Goal: Task Accomplishment & Management: Manage account settings

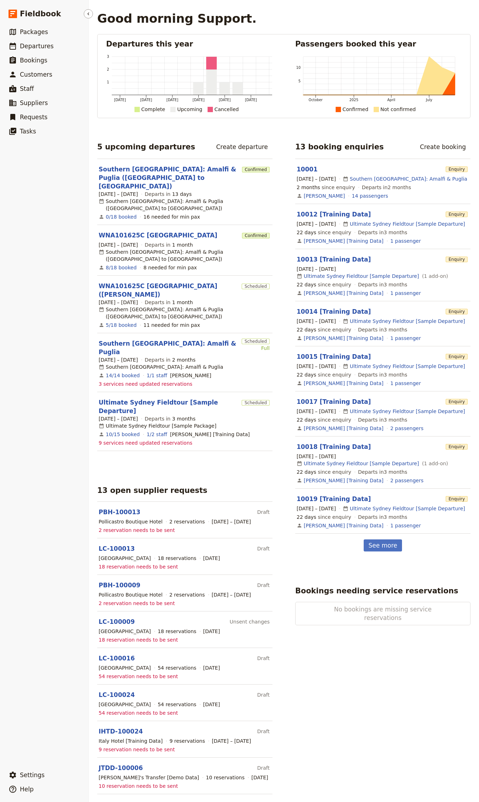
click at [31, 53] on li "​ Bookings" at bounding box center [44, 60] width 88 height 14
click at [38, 44] on span "Departures" at bounding box center [37, 46] width 34 height 7
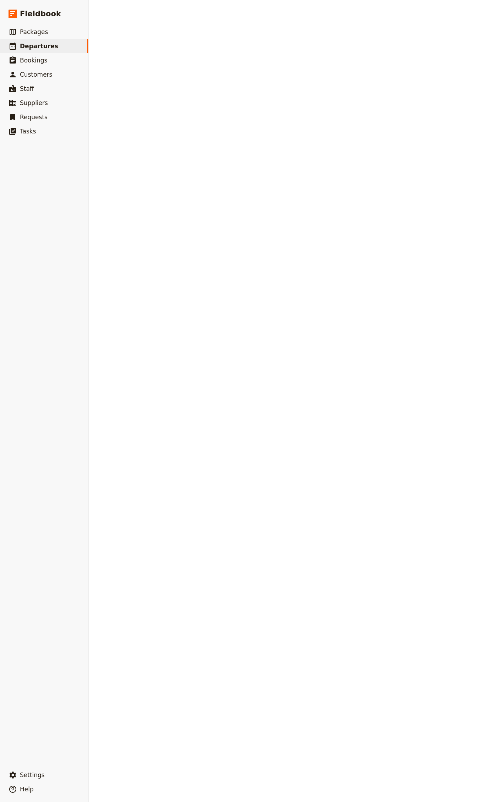
select select "CREATED_AT"
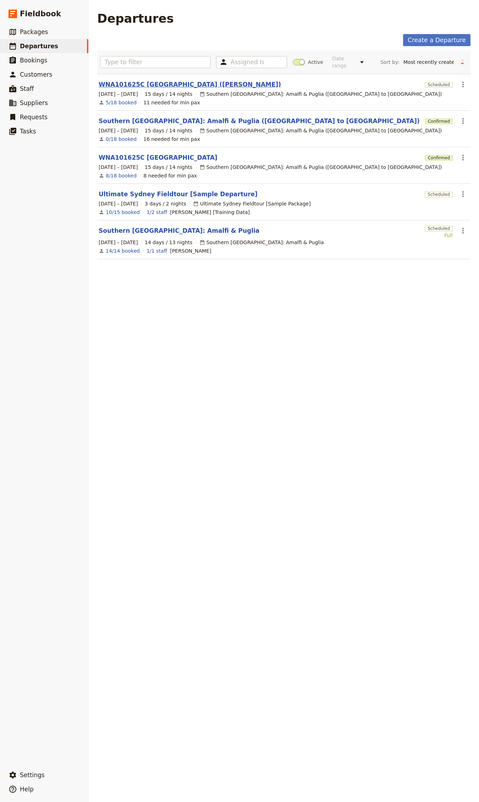
click at [162, 85] on link "WNA101625C [GEOGRAPHIC_DATA] ([PERSON_NAME])" at bounding box center [190, 84] width 182 height 9
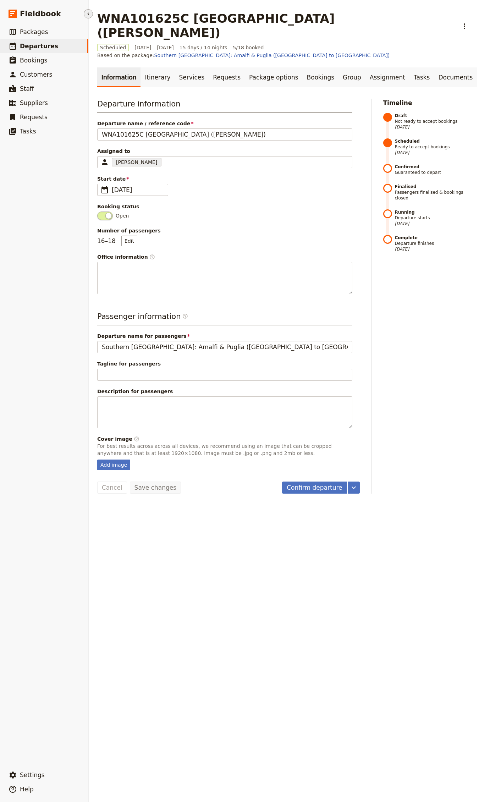
click at [89, 12] on icon "Hide menu" at bounding box center [89, 14] width 6 height 6
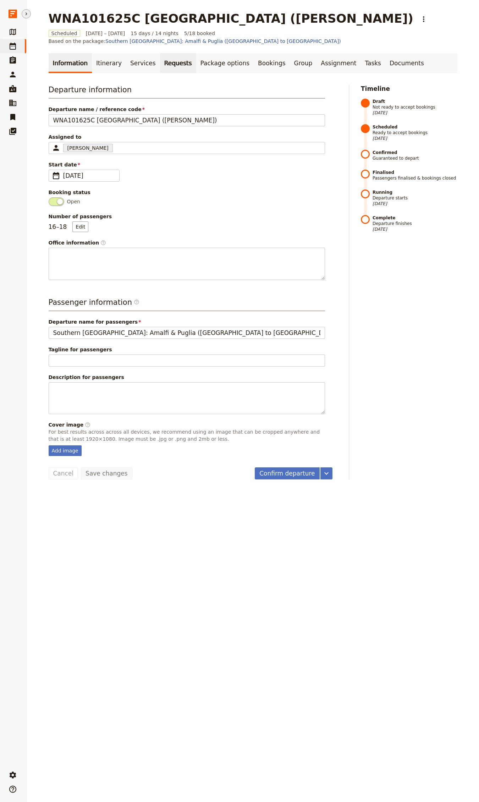
click at [167, 55] on link "Requests" at bounding box center [178, 63] width 36 height 20
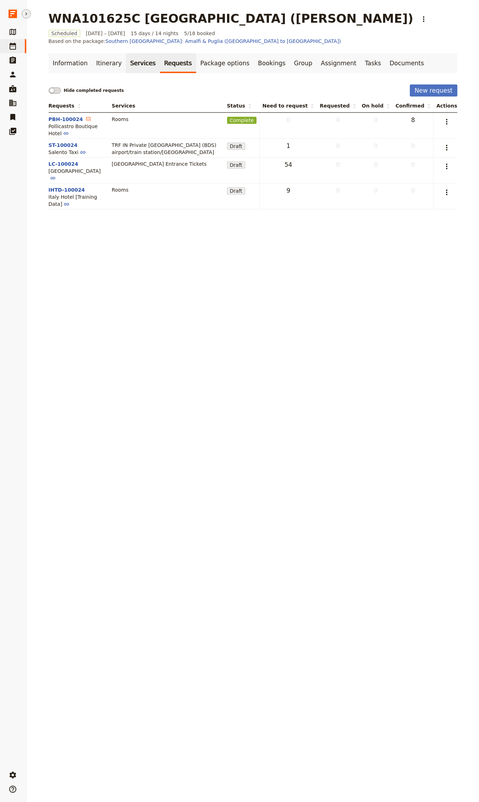
click at [126, 55] on link "Services" at bounding box center [143, 63] width 34 height 20
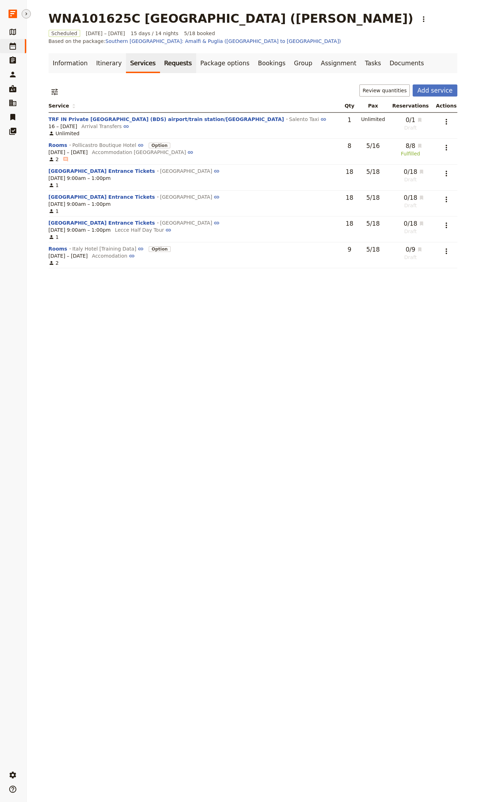
click at [171, 56] on link "Requests" at bounding box center [178, 63] width 36 height 20
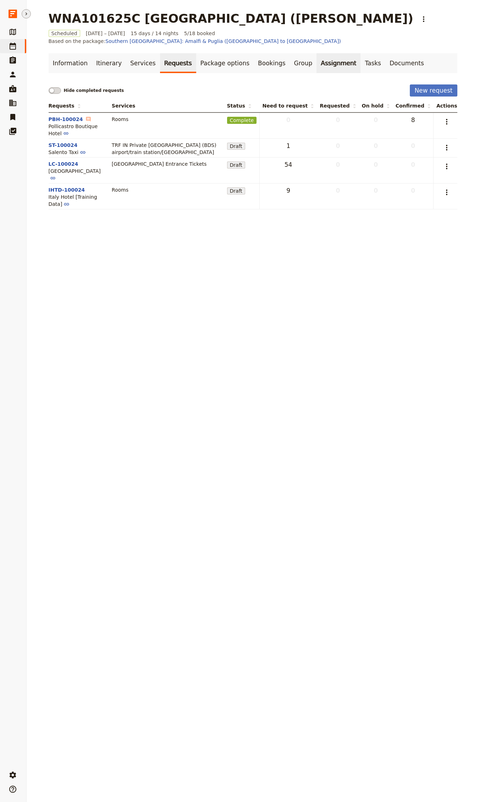
click at [317, 54] on link "Assignment" at bounding box center [339, 63] width 44 height 20
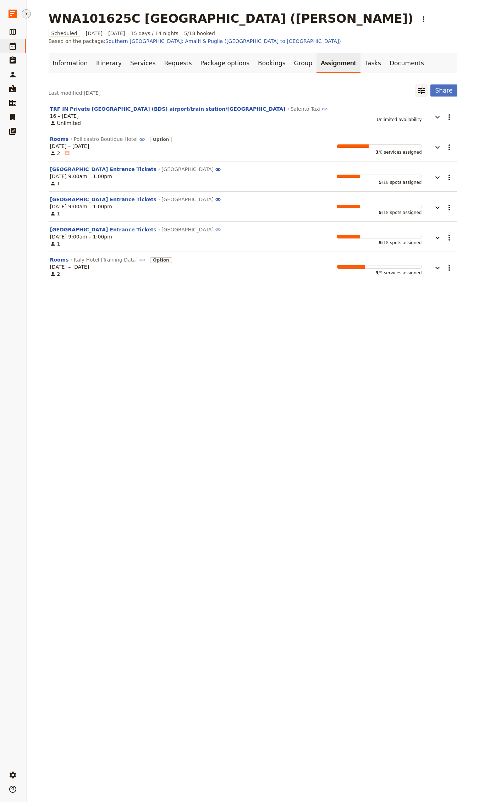
click at [419, 87] on icon "Filter reservations" at bounding box center [422, 90] width 6 height 6
click at [366, 118] on input "text" at bounding box center [385, 113] width 71 height 11
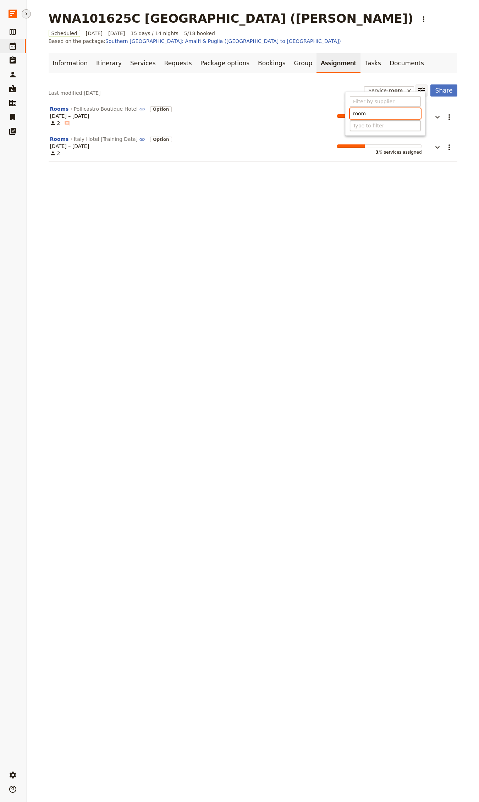
type input "room"
click at [397, 123] on div "Type to filter" at bounding box center [385, 125] width 71 height 11
drag, startPoint x: 78, startPoint y: 240, endPoint x: 89, endPoint y: 233, distance: 13.2
click at [78, 240] on div "WNA101625C [GEOGRAPHIC_DATA] ([PERSON_NAME]) ​ Scheduled [DATE] – [DATE] 15 day…" at bounding box center [253, 401] width 453 height 802
click at [134, 210] on div "WNA101625C [GEOGRAPHIC_DATA] ([PERSON_NAME]) ​ Scheduled [DATE] – [DATE] 15 day…" at bounding box center [253, 401] width 453 height 802
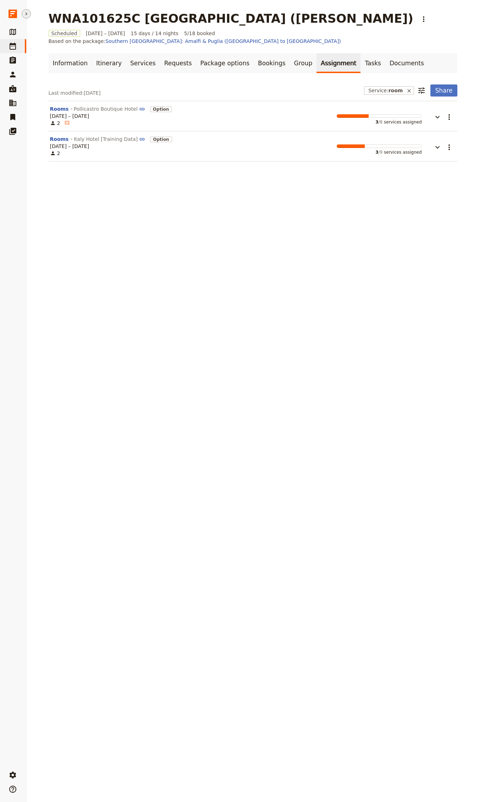
click at [431, 136] on button "button" at bounding box center [432, 144] width 21 height 16
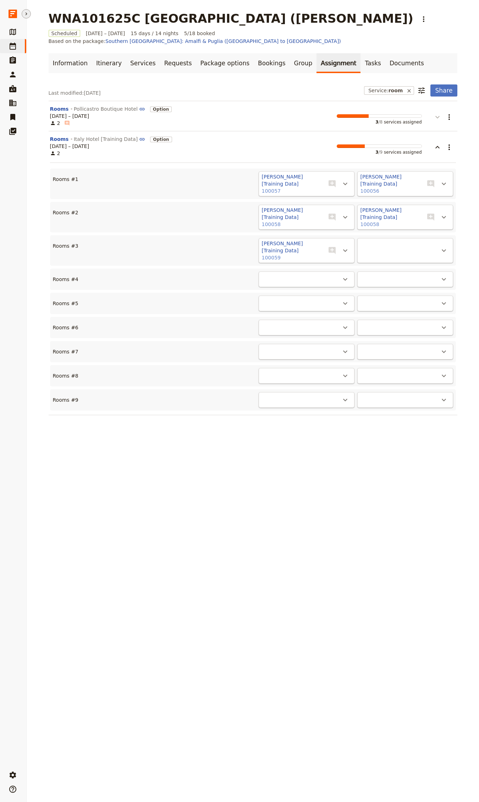
click at [434, 113] on icon "button" at bounding box center [438, 117] width 9 height 9
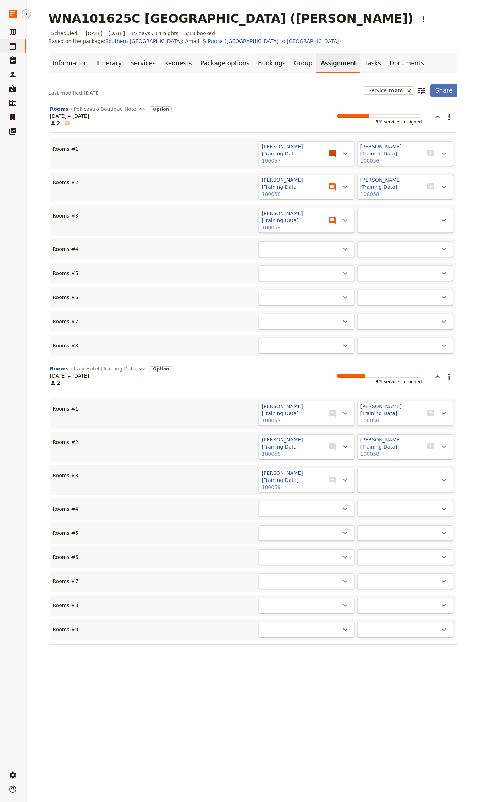
click at [334, 147] on button "​" at bounding box center [332, 154] width 14 height 14
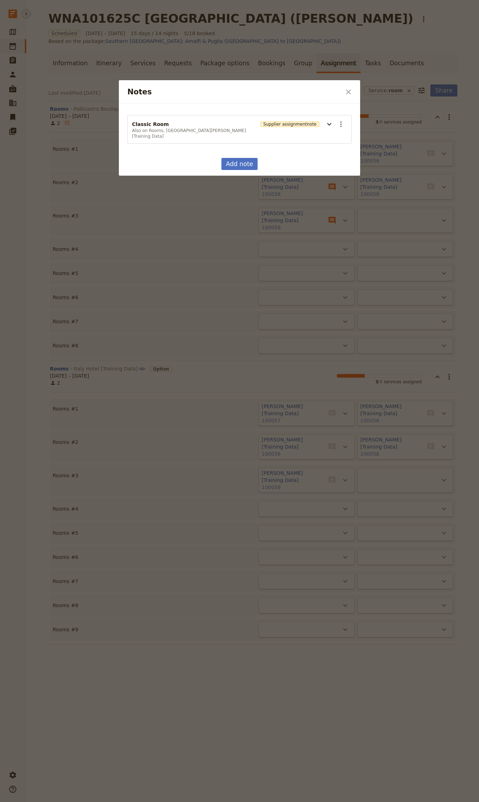
click at [308, 340] on div at bounding box center [239, 401] width 479 height 802
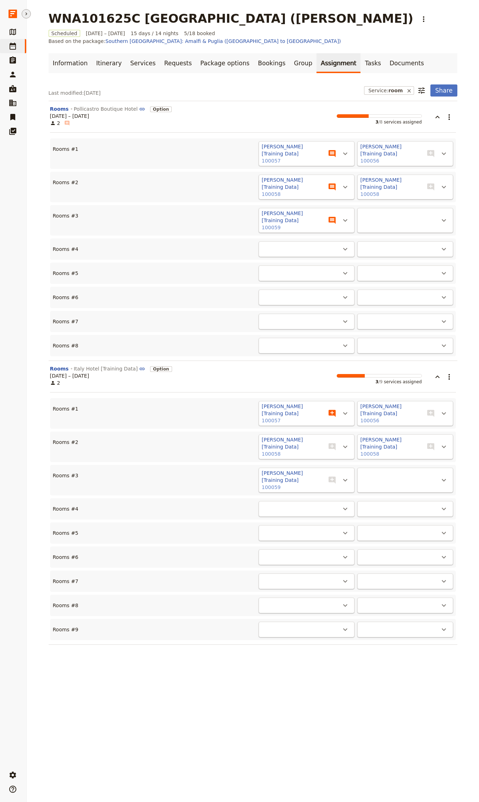
click at [329, 409] on icon "Add note" at bounding box center [332, 413] width 9 height 9
click at [56, 365] on button "Rooms" at bounding box center [59, 368] width 19 height 7
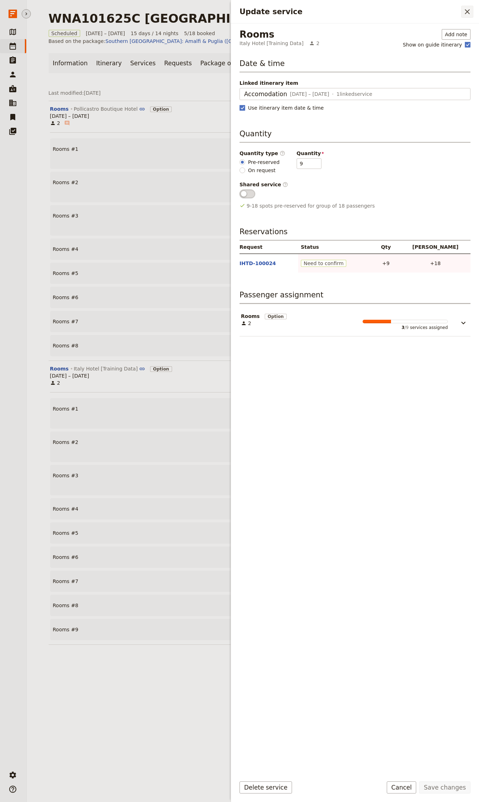
click at [466, 8] on icon "Close drawer" at bounding box center [467, 11] width 9 height 9
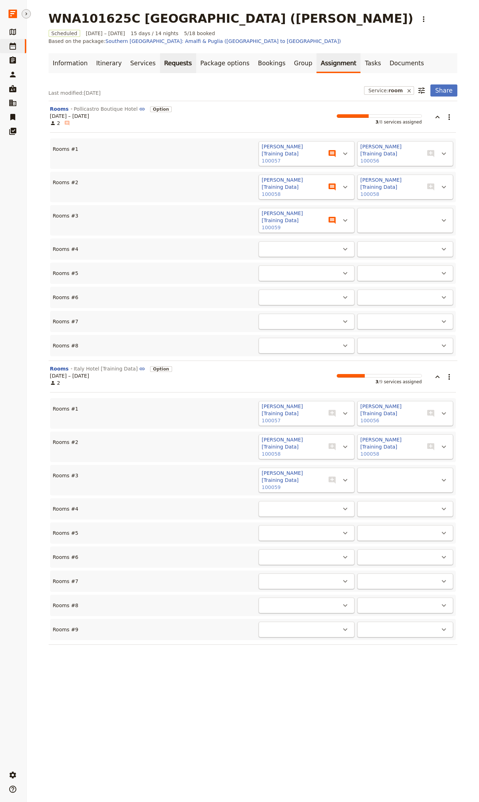
click at [160, 53] on link "Requests" at bounding box center [178, 63] width 36 height 20
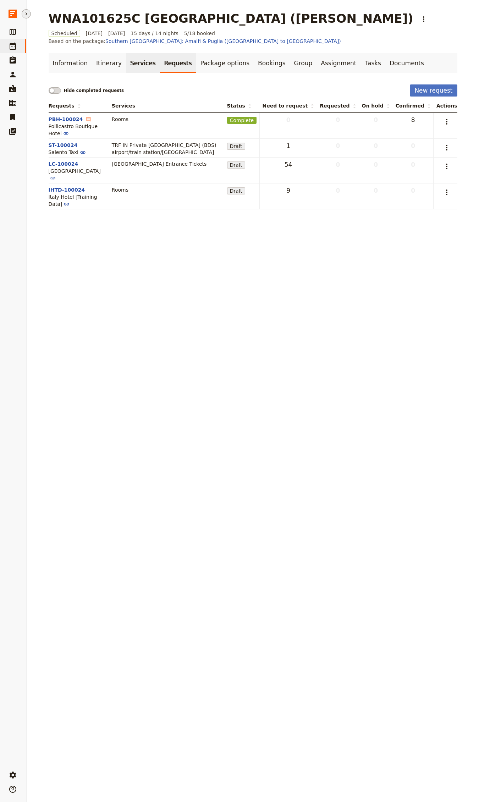
click at [136, 58] on link "Services" at bounding box center [143, 63] width 34 height 20
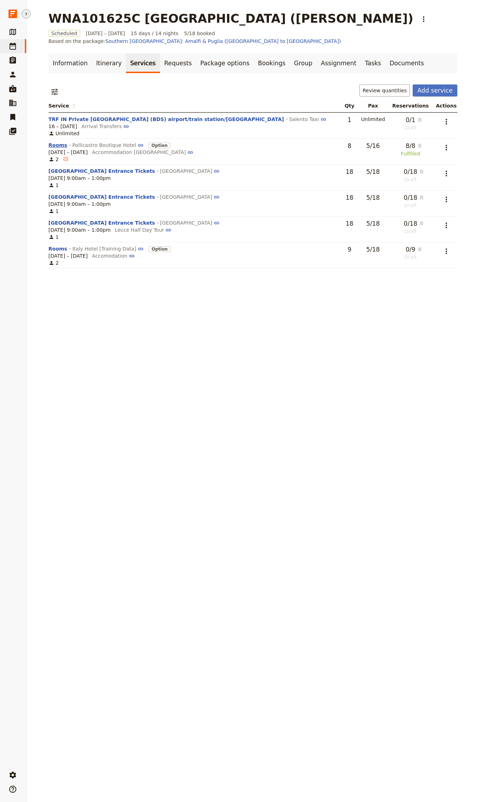
click at [53, 142] on button "Rooms" at bounding box center [58, 145] width 19 height 7
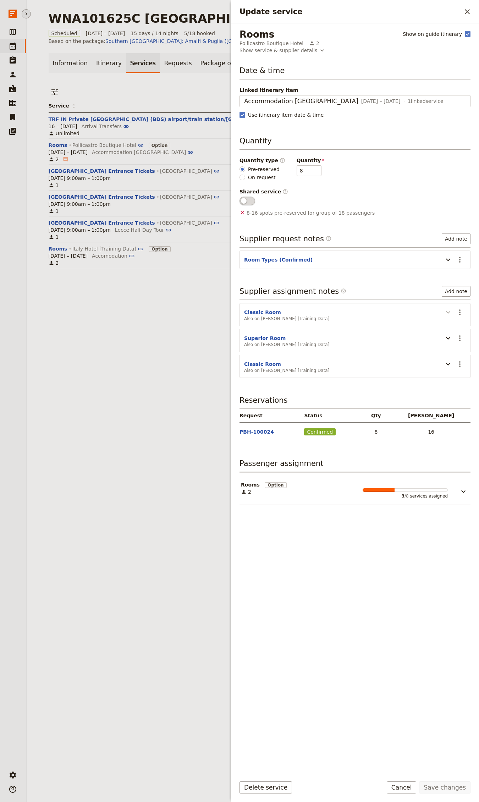
click at [449, 312] on icon "Update service" at bounding box center [448, 312] width 9 height 9
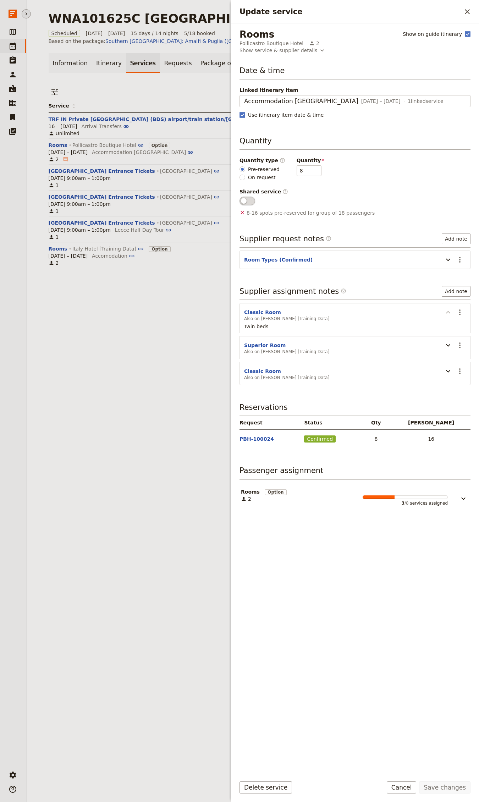
click at [446, 311] on icon "Update service" at bounding box center [448, 312] width 9 height 9
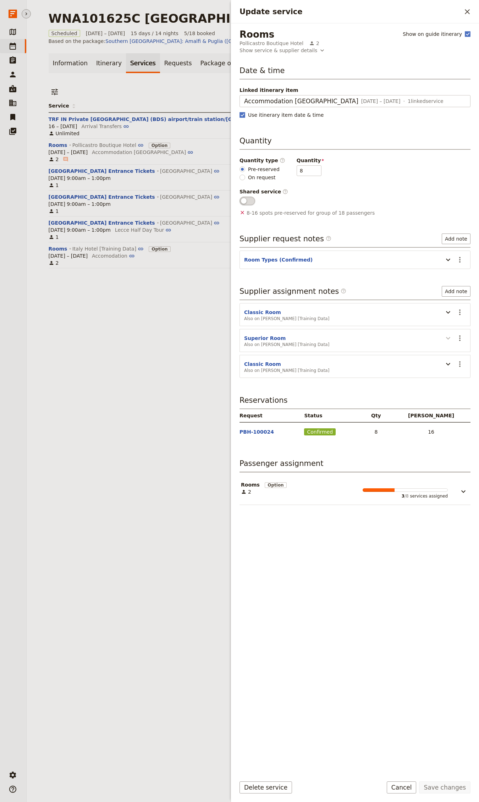
click at [447, 336] on icon "Update service" at bounding box center [448, 338] width 9 height 9
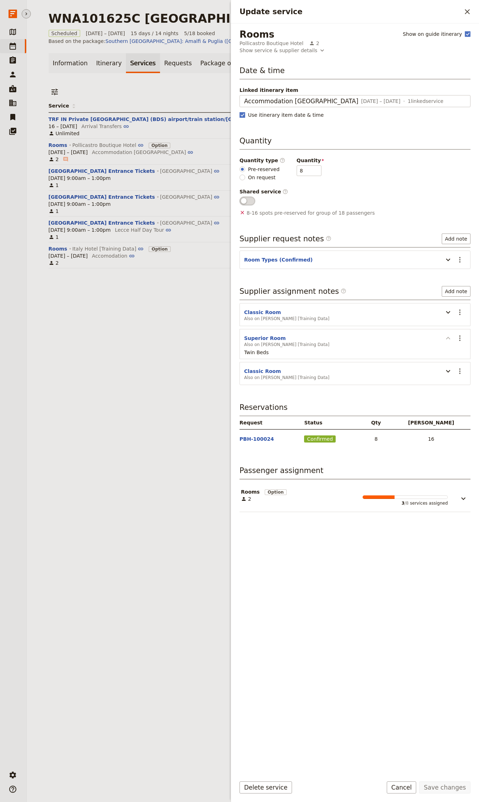
click at [449, 338] on icon "Update service" at bounding box center [448, 338] width 4 height 2
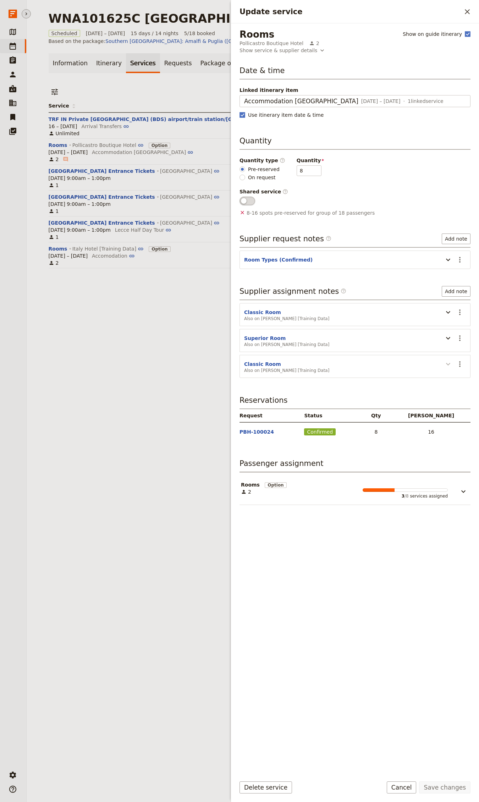
click at [447, 366] on icon "Update service" at bounding box center [448, 364] width 9 height 9
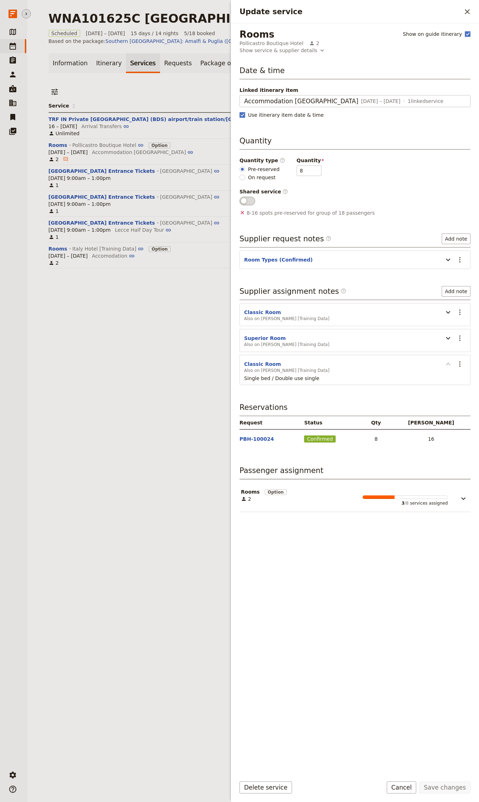
click at [447, 366] on icon "Update service" at bounding box center [448, 364] width 9 height 9
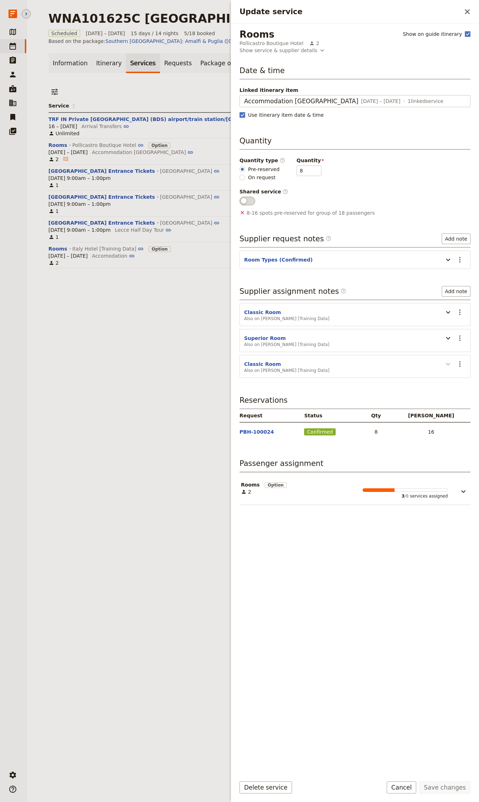
click at [447, 365] on icon "Update service" at bounding box center [448, 364] width 4 height 2
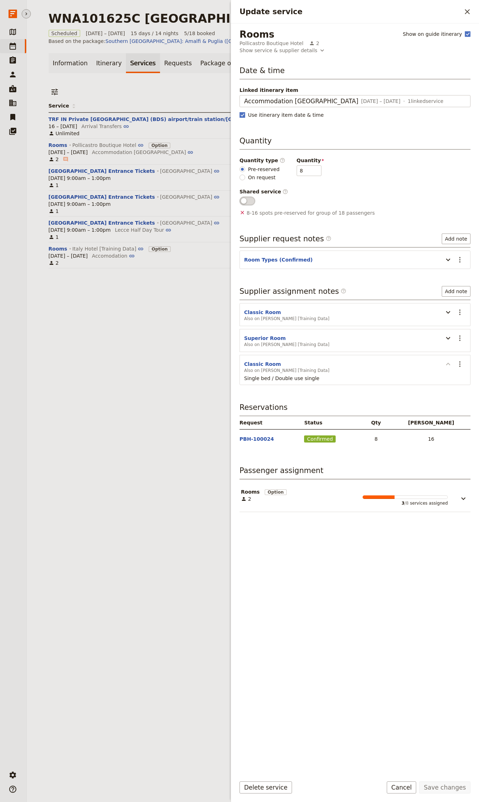
click at [447, 365] on icon "Update service" at bounding box center [448, 364] width 9 height 9
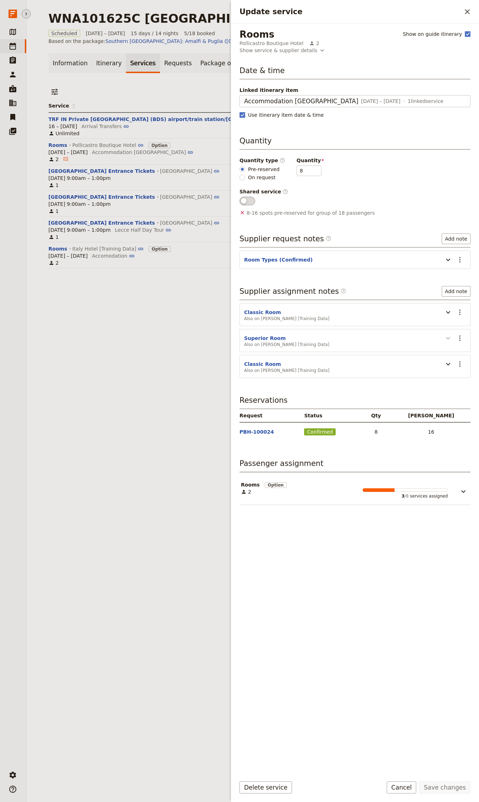
click at [448, 338] on icon "Update service" at bounding box center [448, 338] width 9 height 9
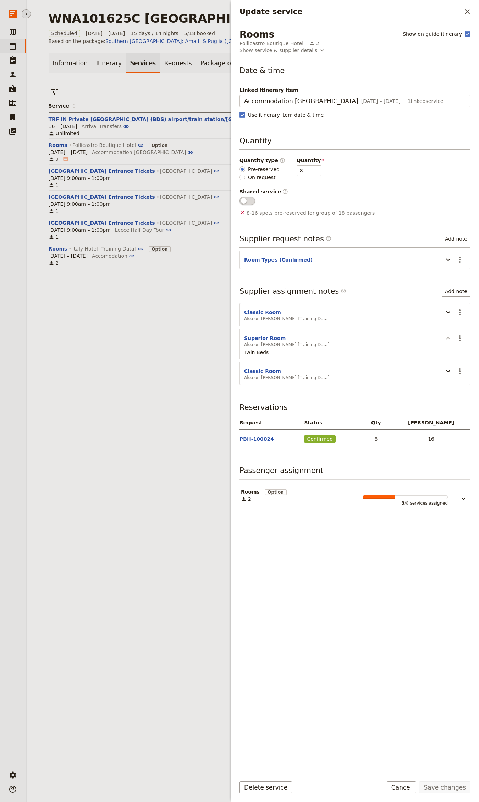
click at [448, 338] on icon "Update service" at bounding box center [448, 338] width 4 height 2
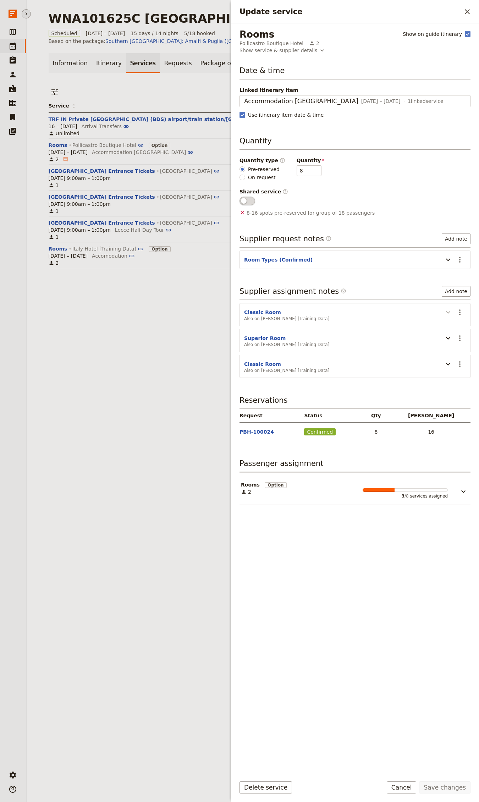
click at [445, 317] on button "Update service" at bounding box center [448, 312] width 11 height 12
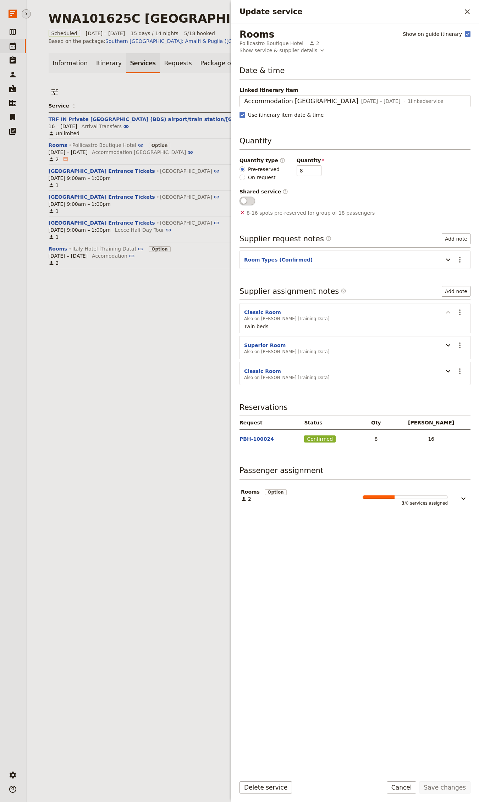
click at [445, 315] on icon "Update service" at bounding box center [448, 312] width 9 height 9
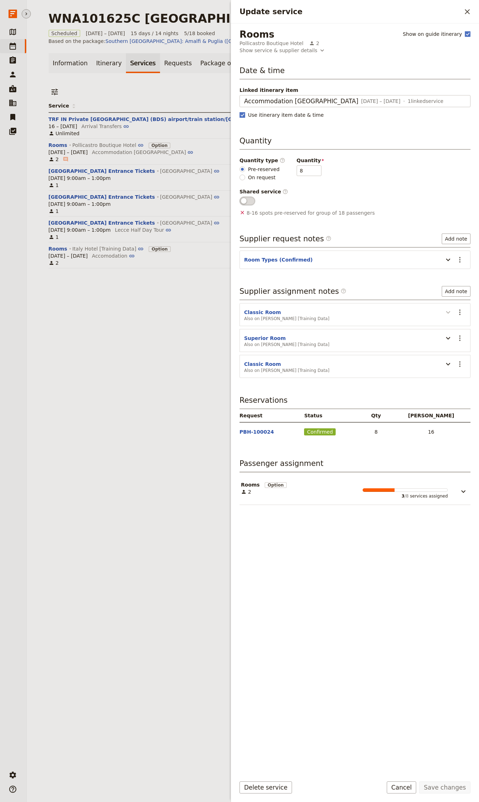
click at [445, 315] on icon "Update service" at bounding box center [448, 312] width 9 height 9
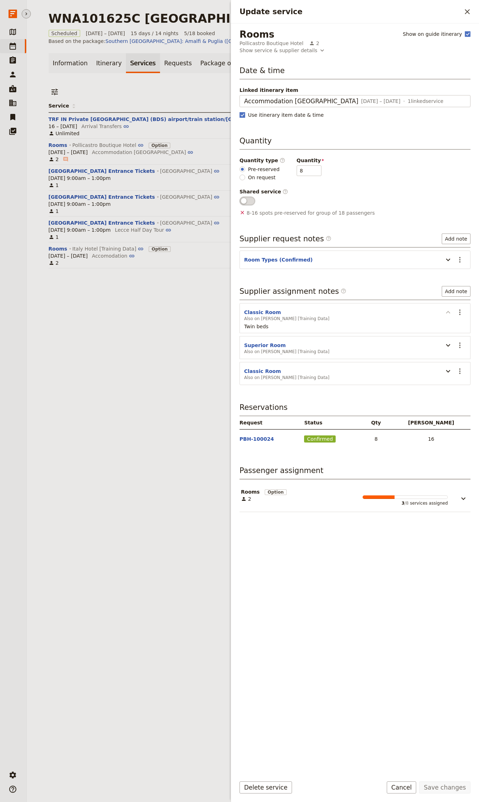
click at [445, 315] on icon "Update service" at bounding box center [448, 312] width 9 height 9
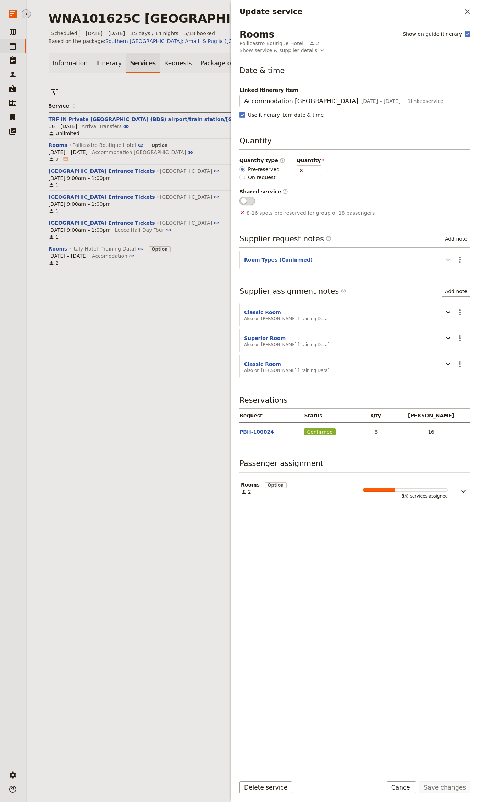
click at [447, 260] on icon "Update service" at bounding box center [448, 260] width 9 height 9
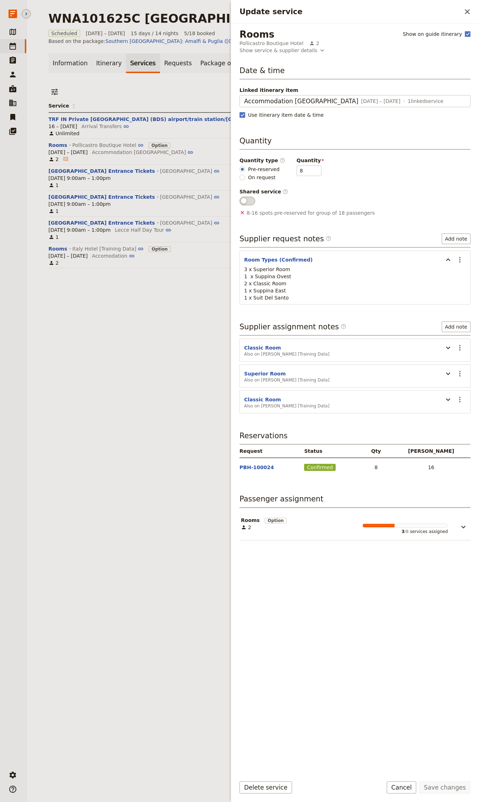
click at [122, 383] on div "WNA101625C [GEOGRAPHIC_DATA] ([PERSON_NAME]) ​ Scheduled [DATE] – [DATE] 15 day…" at bounding box center [253, 401] width 453 height 802
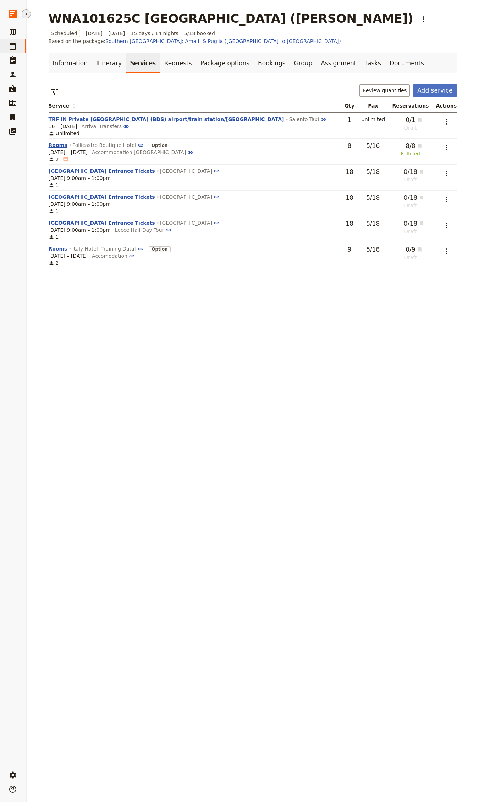
click at [55, 142] on button "Rooms" at bounding box center [58, 145] width 19 height 7
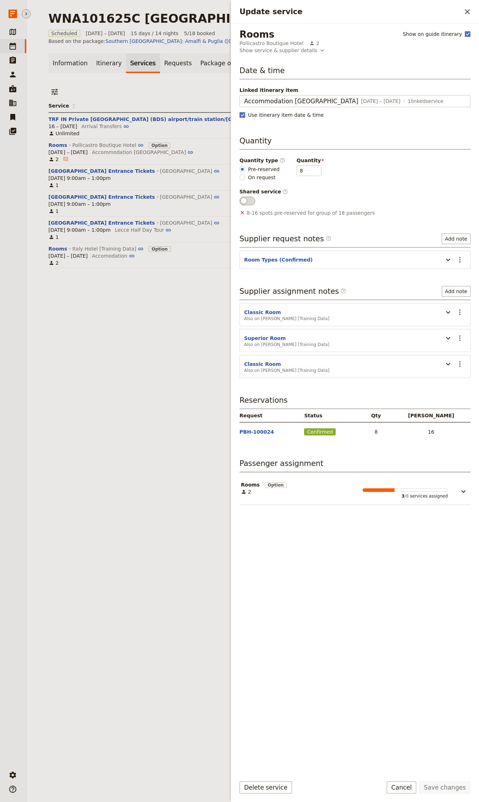
click at [438, 261] on header "Room Types (Confirmed)" at bounding box center [342, 260] width 196 height 9
click at [446, 261] on icon "Update service" at bounding box center [448, 260] width 9 height 9
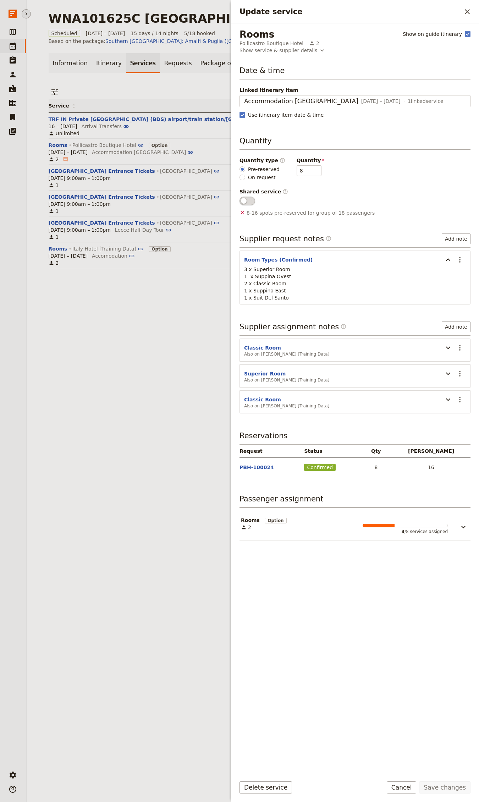
click at [179, 99] on th "Service" at bounding box center [195, 105] width 293 height 13
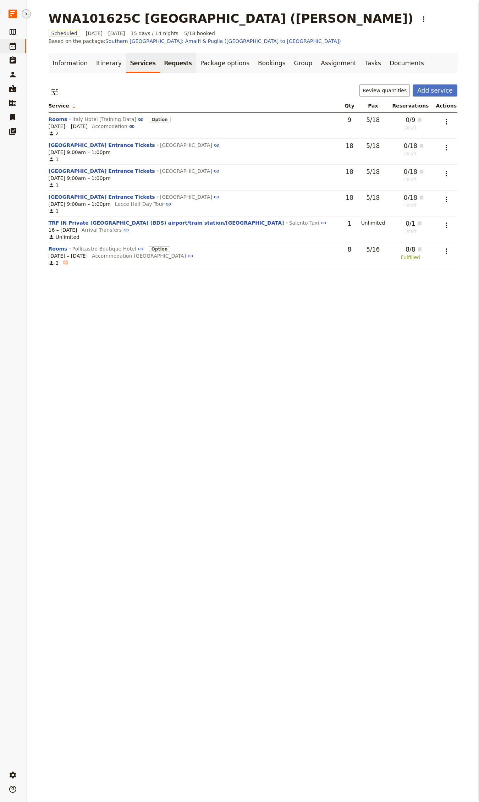
click at [160, 55] on link "Requests" at bounding box center [178, 63] width 36 height 20
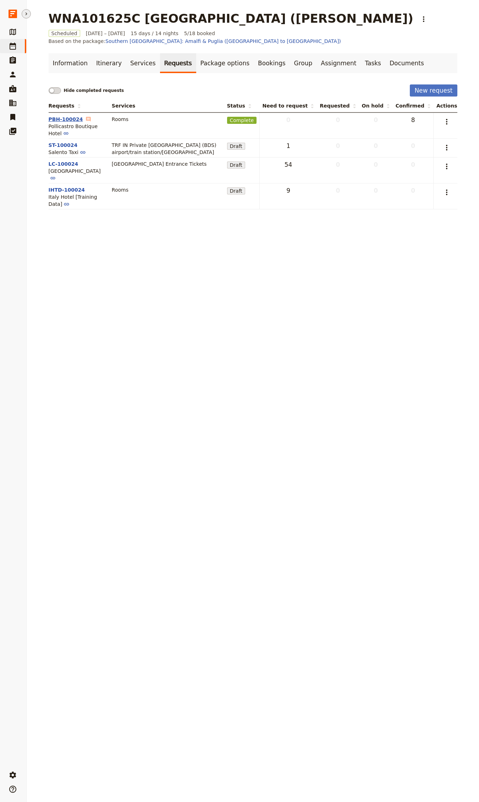
click at [70, 116] on button "PBH-100024" at bounding box center [66, 119] width 34 height 7
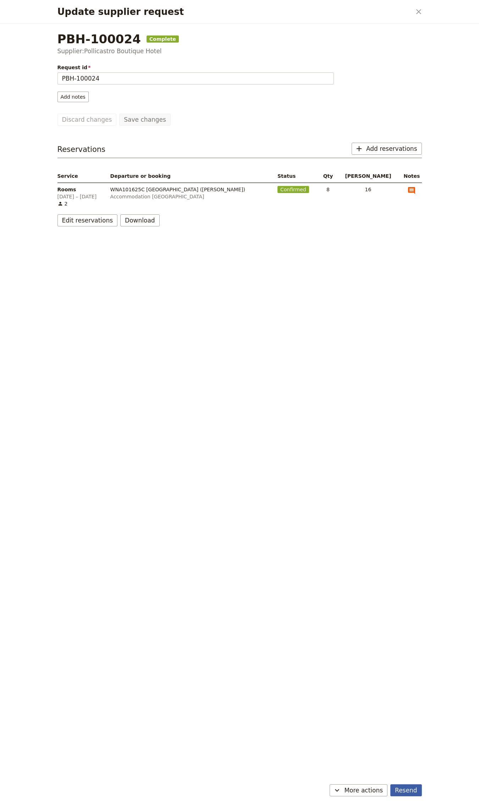
click at [412, 435] on div "Resend ​ More actions" at bounding box center [240, 791] width 365 height 12
click at [412, 435] on button "Resend" at bounding box center [406, 791] width 31 height 12
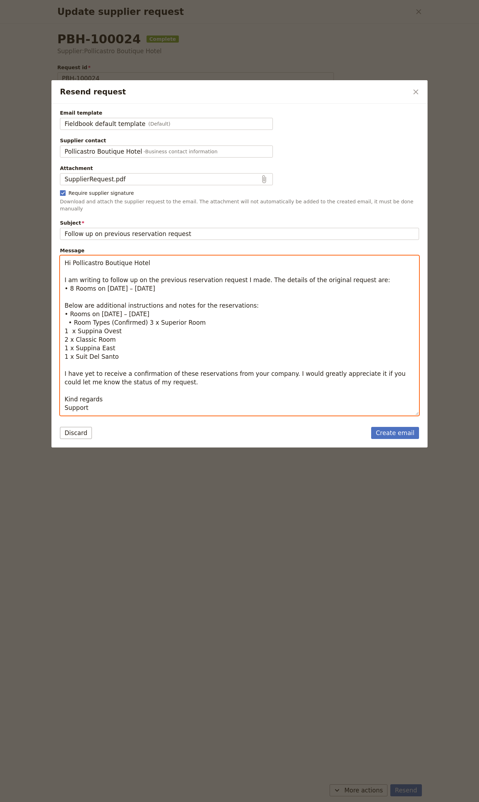
drag, startPoint x: 72, startPoint y: 318, endPoint x: 54, endPoint y: 304, distance: 23.6
click at [54, 304] on div "Email template Fieldbook default template (Default) Fieldbook default template …" at bounding box center [239, 260] width 376 height 313
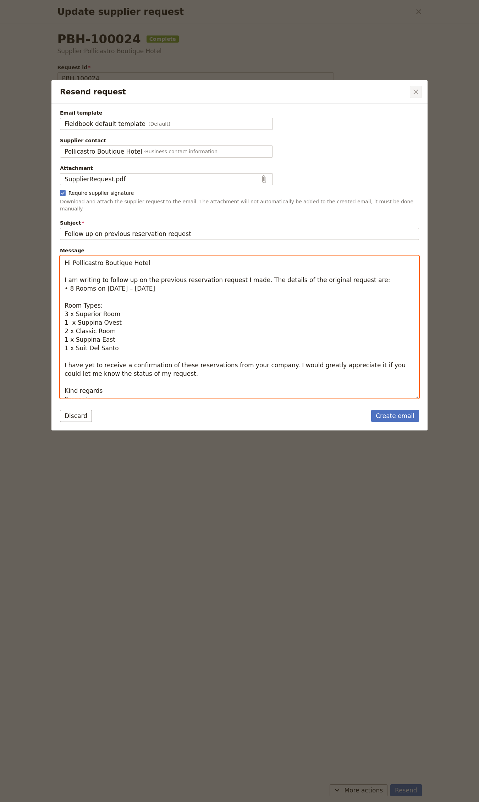
type textarea "Hi Pollicastro Boutique Hotel I am writing to follow up on the previous reserva…"
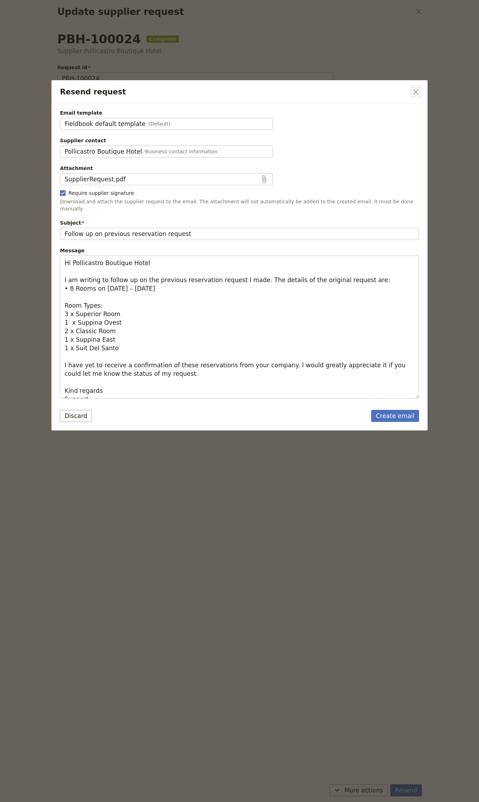
click at [417, 88] on icon "Close dialog" at bounding box center [416, 92] width 9 height 9
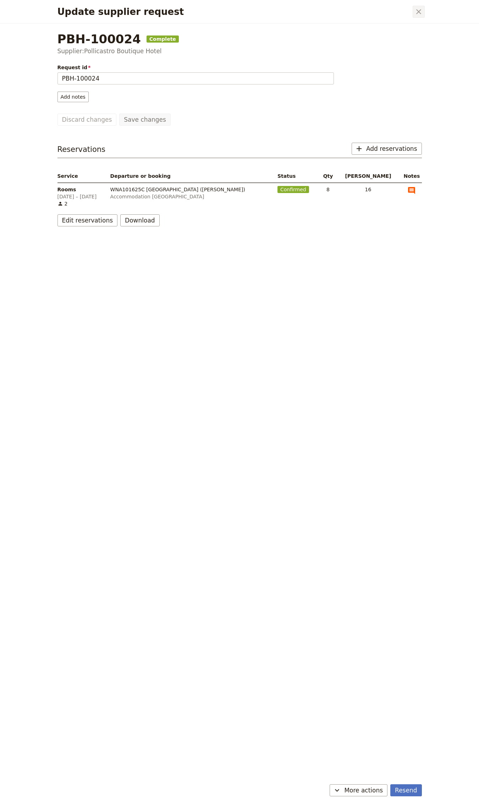
click at [416, 13] on icon "Close dialog" at bounding box center [419, 11] width 9 height 9
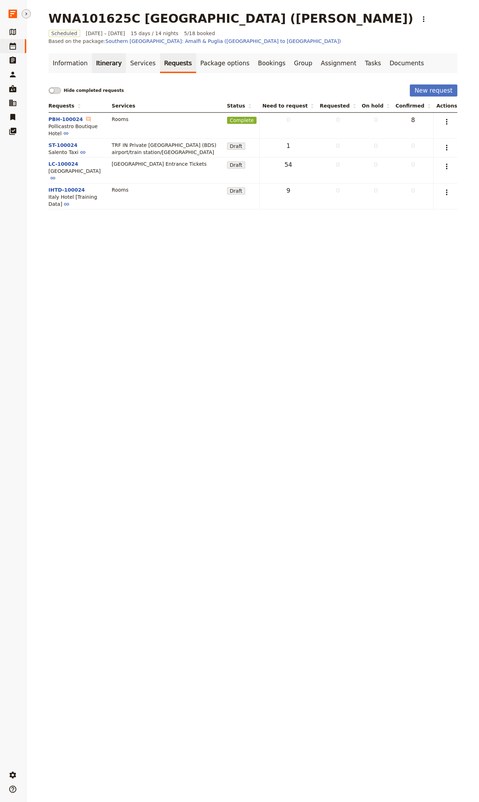
click at [93, 53] on link "Itinerary" at bounding box center [109, 63] width 34 height 20
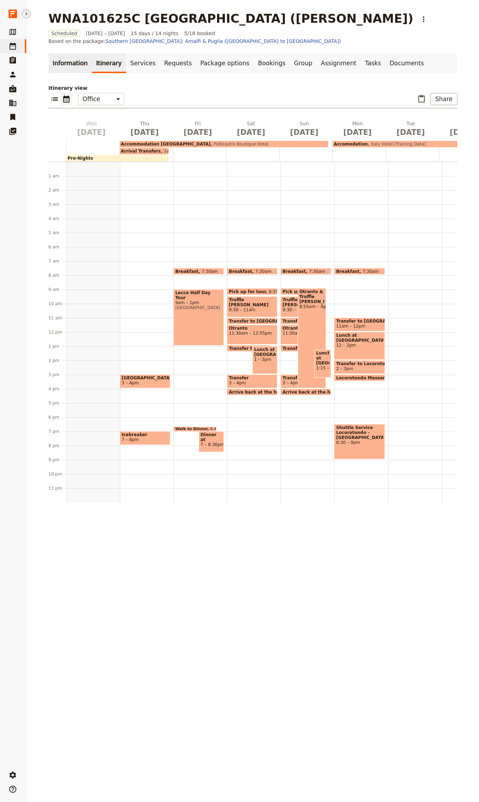
click at [71, 53] on link "Information" at bounding box center [70, 63] width 43 height 20
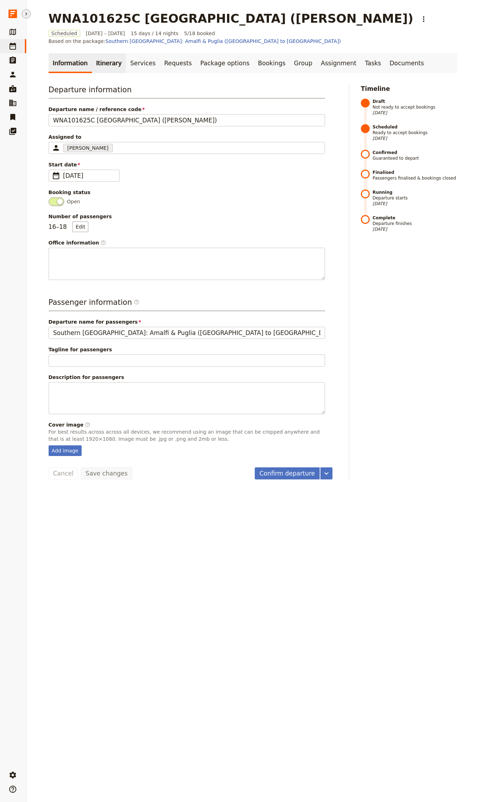
click at [101, 58] on link "Itinerary" at bounding box center [109, 63] width 34 height 20
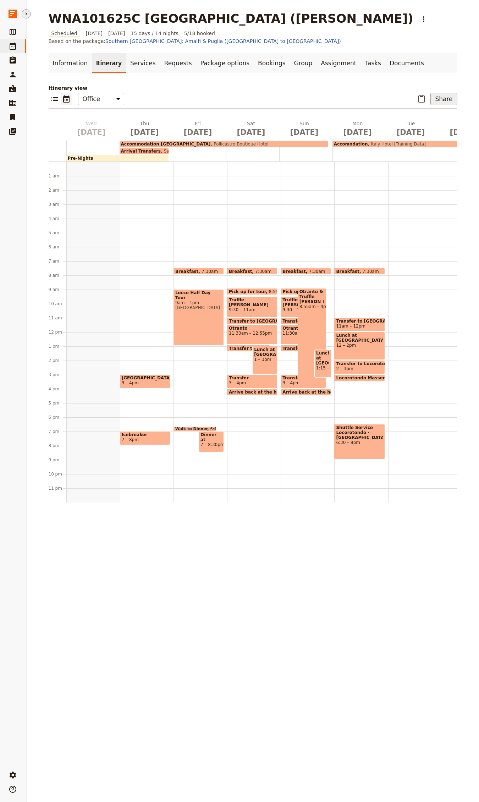
click at [436, 93] on button "Share" at bounding box center [444, 99] width 27 height 12
click at [182, 300] on span "9am – 1pm" at bounding box center [198, 302] width 47 height 5
click at [211, 142] on span "Pollicastro Boutique Hotel" at bounding box center [240, 144] width 58 height 5
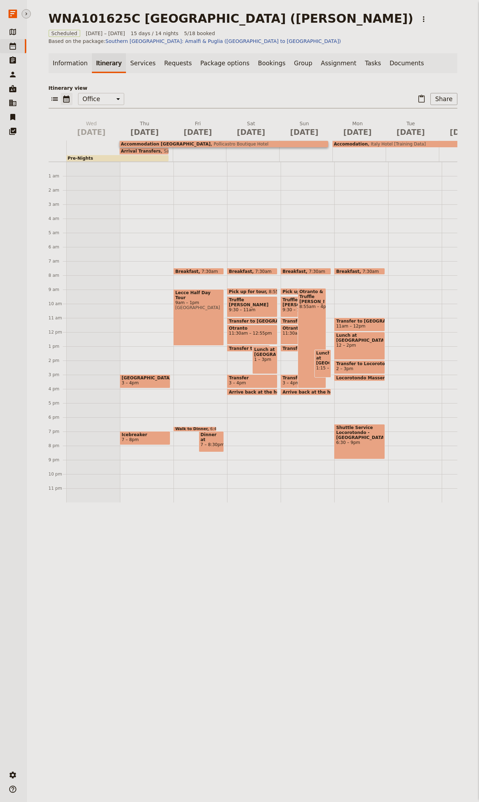
click at [129, 149] on span "Arrival Transfers" at bounding box center [141, 151] width 40 height 5
click at [151, 142] on span "Accommodation [GEOGRAPHIC_DATA]" at bounding box center [166, 144] width 90 height 5
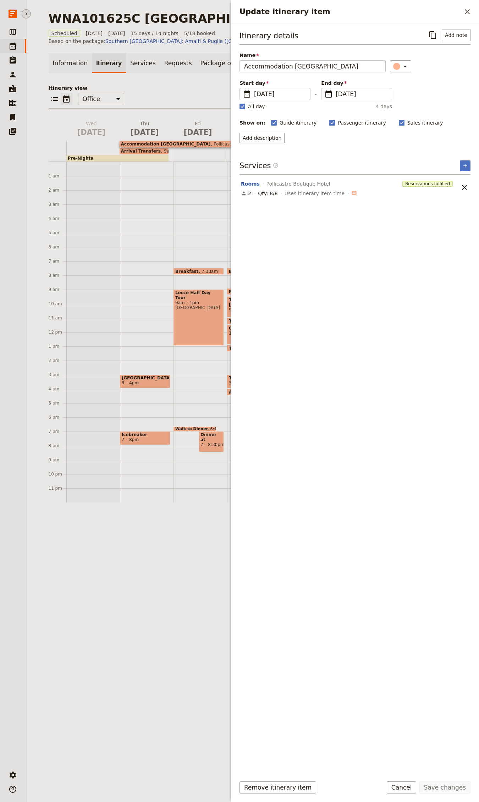
click at [254, 183] on button "Rooms" at bounding box center [250, 183] width 19 height 7
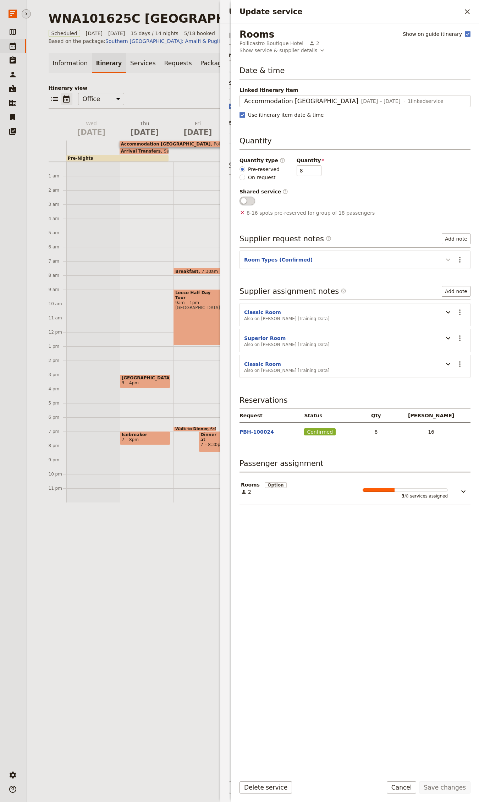
click at [443, 260] on button "Update service" at bounding box center [448, 260] width 11 height 12
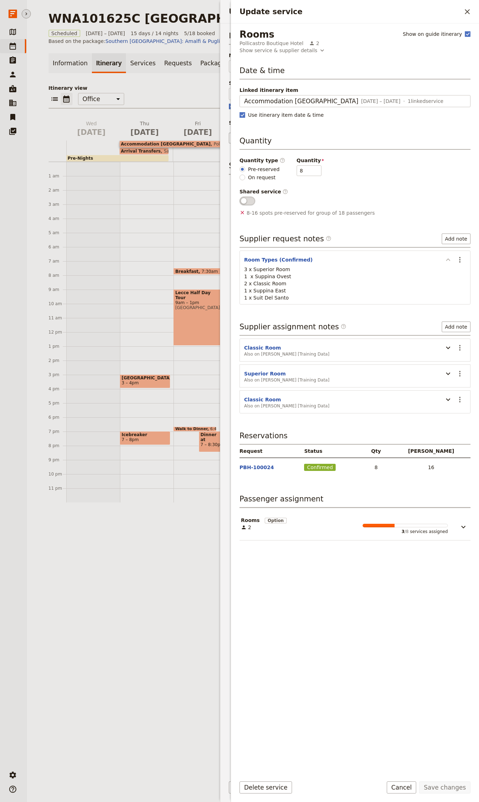
click at [444, 260] on icon "Update service" at bounding box center [448, 260] width 9 height 9
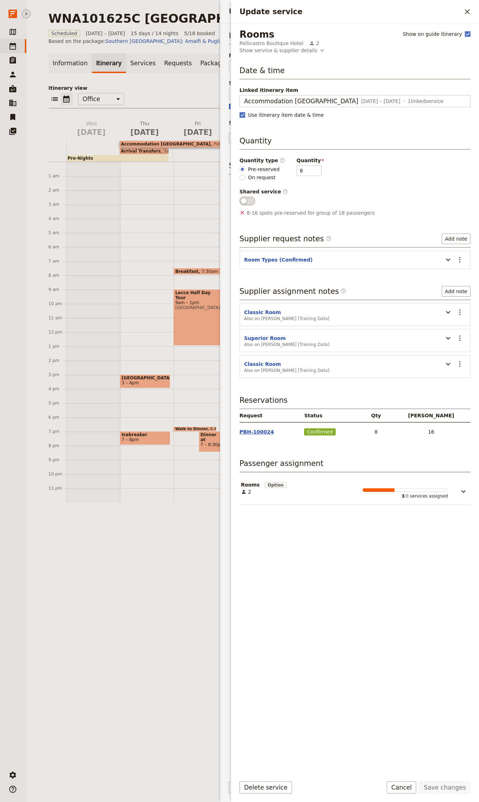
click at [246, 434] on button "PBH-100024" at bounding box center [257, 432] width 34 height 7
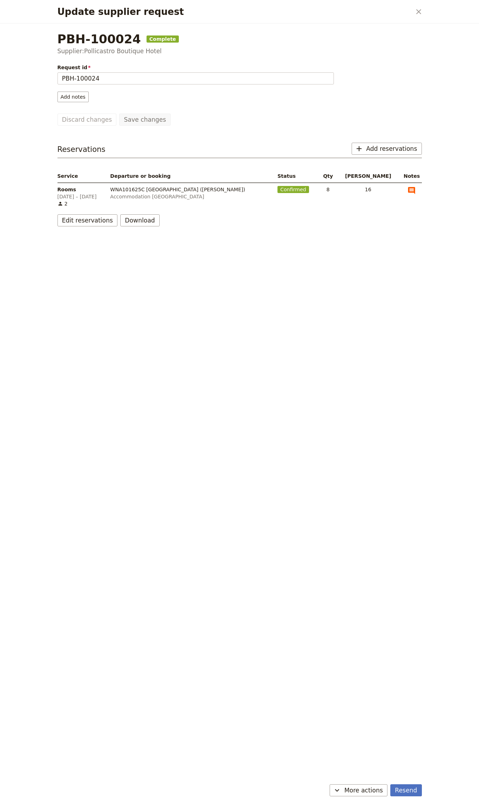
click at [416, 190] on div "​" at bounding box center [412, 190] width 20 height 9
click at [414, 190] on div "​" at bounding box center [412, 190] width 20 height 9
click at [411, 192] on icon "View notes" at bounding box center [411, 190] width 7 height 7
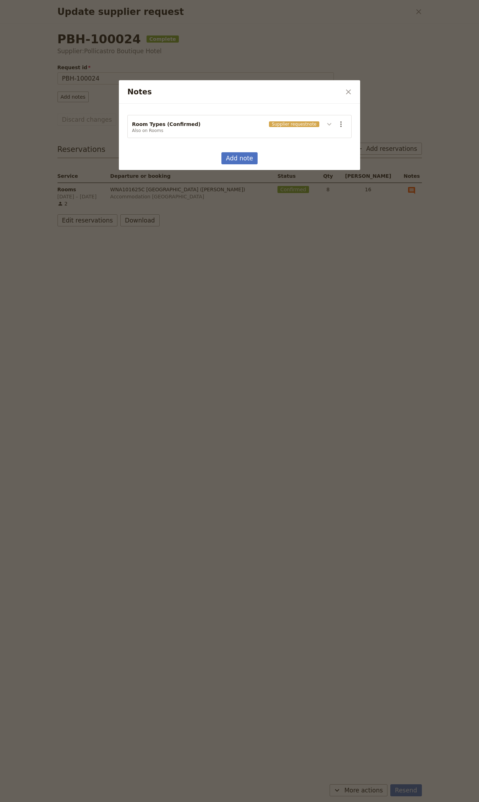
click at [329, 124] on icon "Notes" at bounding box center [329, 124] width 9 height 9
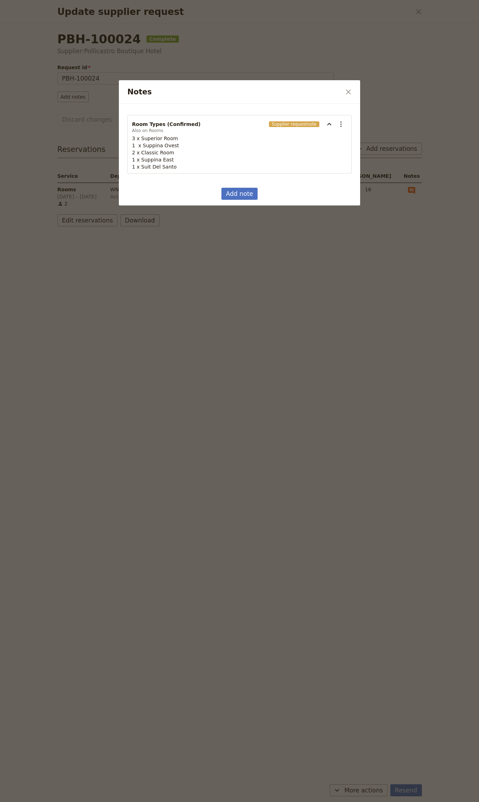
click at [341, 95] on div "Notes ​" at bounding box center [239, 91] width 241 height 23
click at [347, 88] on icon "Close dialog" at bounding box center [348, 92] width 9 height 9
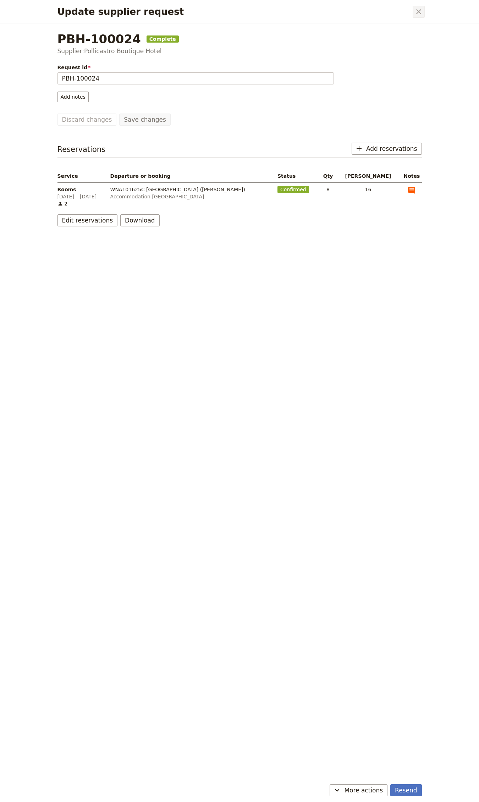
click at [417, 11] on icon "Close dialog" at bounding box center [419, 11] width 9 height 9
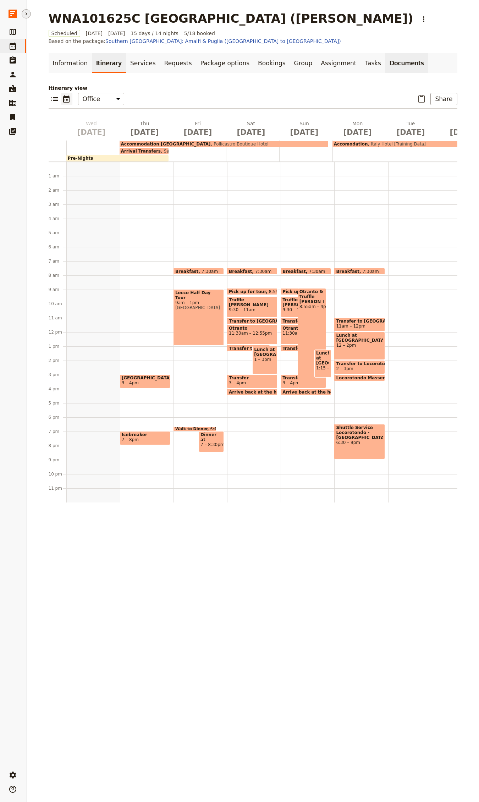
click at [386, 57] on link "Documents" at bounding box center [407, 63] width 43 height 20
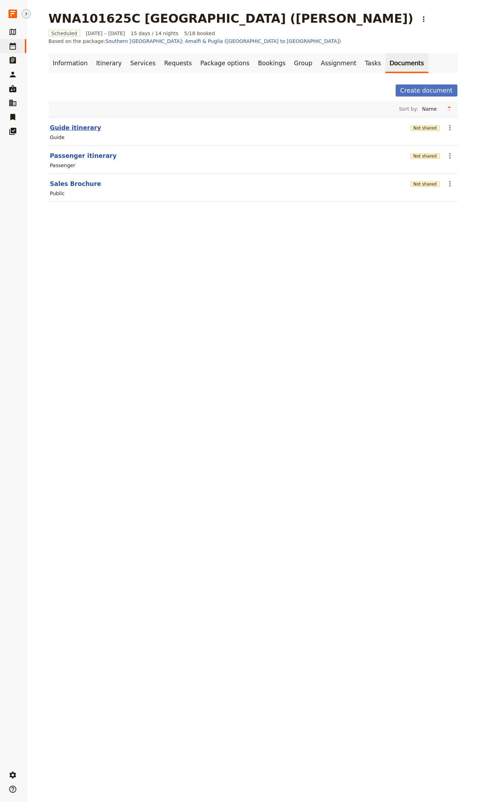
click at [81, 124] on button "Guide itinerary" at bounding box center [75, 128] width 51 height 9
select select "STAFF"
select select "RUN_SHEET"
select select "DEFAULT"
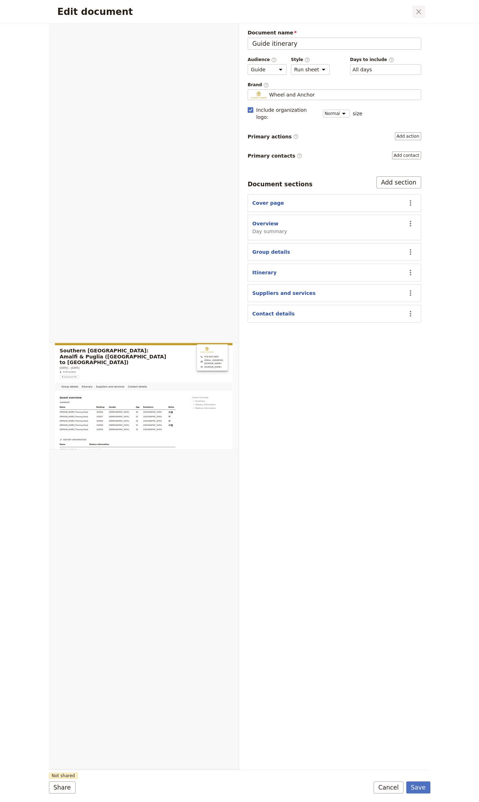
click at [422, 11] on icon "Close dialog" at bounding box center [419, 11] width 9 height 9
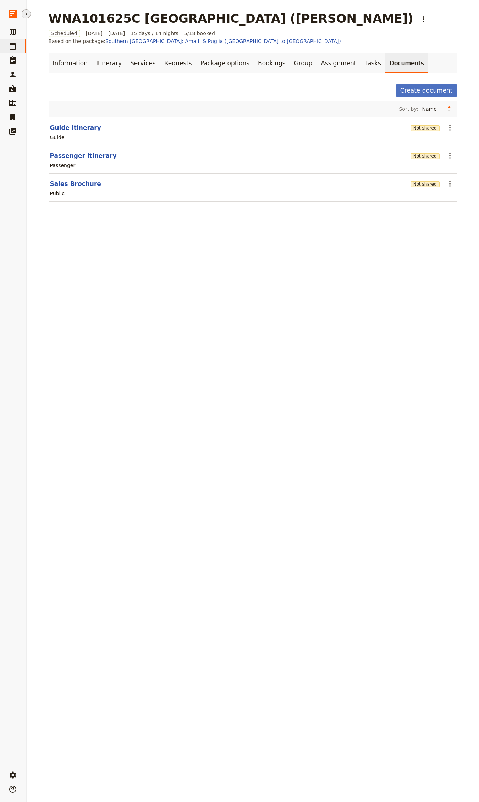
drag, startPoint x: 322, startPoint y: 55, endPoint x: 329, endPoint y: 76, distance: 21.9
click at [322, 55] on link "Assignment" at bounding box center [339, 63] width 44 height 20
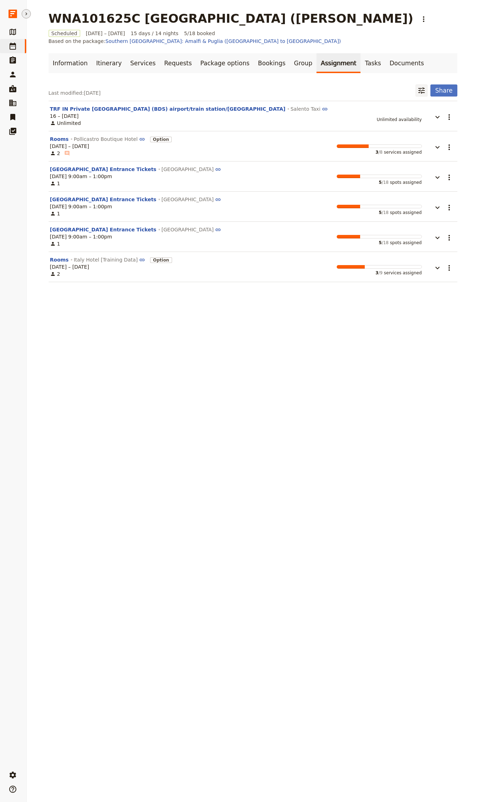
click at [418, 86] on icon "Filter reservations" at bounding box center [422, 90] width 9 height 9
click at [365, 113] on input "text" at bounding box center [385, 113] width 71 height 11
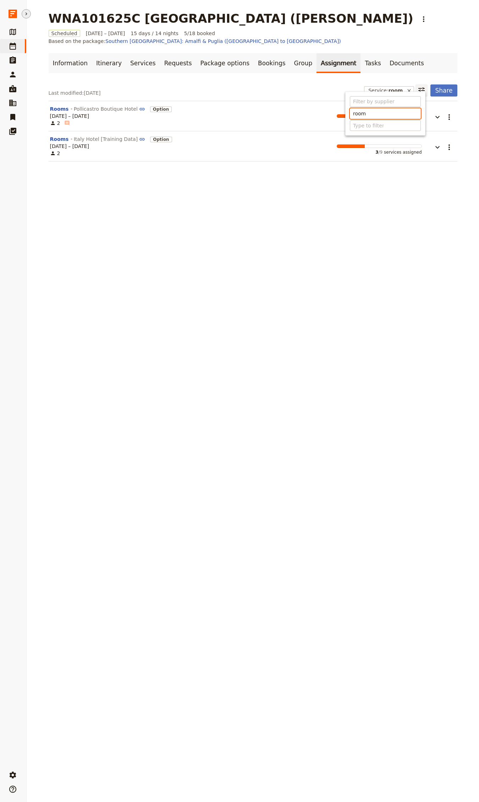
type input "room"
click at [324, 280] on div "WNA101625C [GEOGRAPHIC_DATA] ([PERSON_NAME]) ​ Scheduled [DATE] – [DATE] 15 day…" at bounding box center [253, 401] width 453 height 802
click at [428, 109] on button "button" at bounding box center [432, 113] width 21 height 16
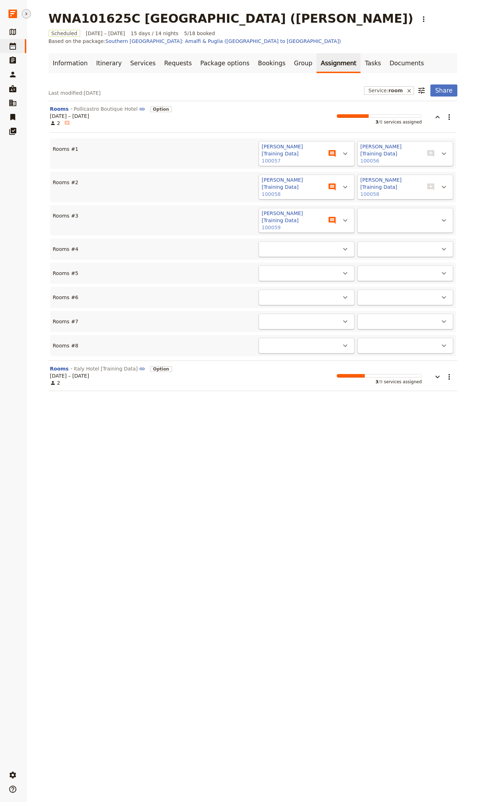
drag, startPoint x: 459, startPoint y: 108, endPoint x: 455, endPoint y: 108, distance: 4.3
click at [459, 108] on main "WNA101625C [GEOGRAPHIC_DATA] ([PERSON_NAME]) ​ Scheduled [DATE] – [DATE] 15 day…" at bounding box center [253, 201] width 426 height 403
click at [455, 108] on main "WNA101625C [GEOGRAPHIC_DATA] ([PERSON_NAME]) ​ Scheduled [DATE] – [DATE] 15 day…" at bounding box center [253, 201] width 426 height 403
click at [450, 113] on icon "Actions" at bounding box center [449, 117] width 9 height 9
click at [441, 122] on span "Share" at bounding box center [440, 125] width 14 height 7
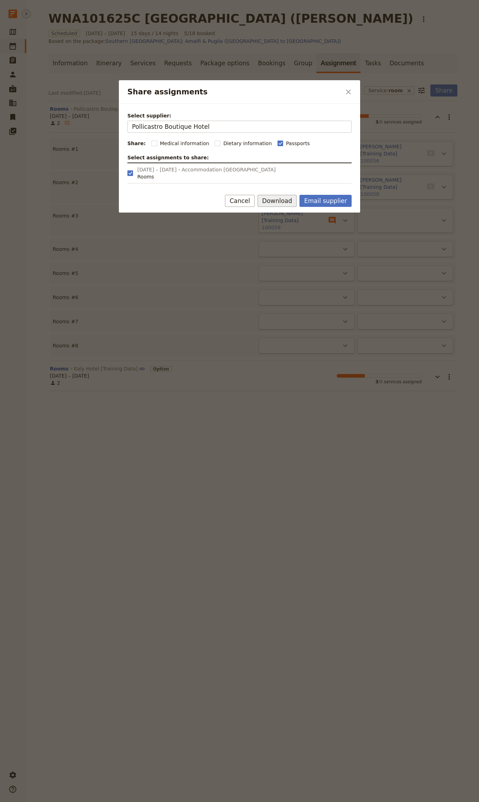
click at [293, 195] on button "Download" at bounding box center [277, 201] width 39 height 12
click at [288, 228] on span "Download pdf" at bounding box center [286, 226] width 34 height 7
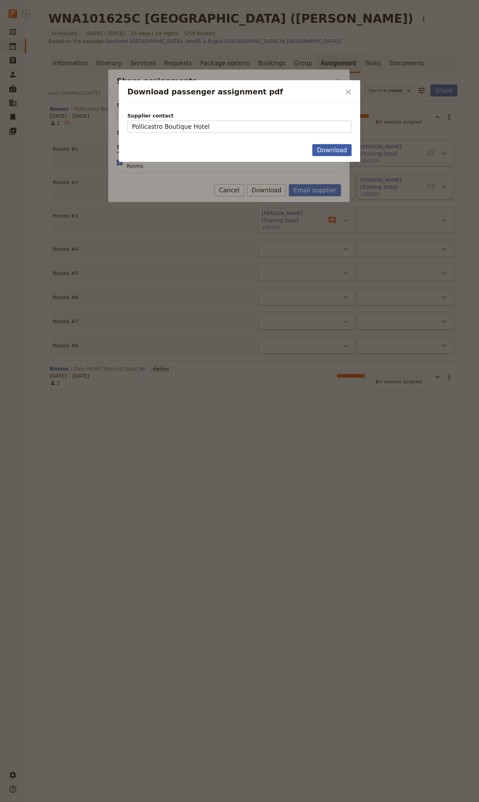
click at [342, 151] on button "Download" at bounding box center [331, 150] width 39 height 12
click at [351, 96] on icon "Close dialog" at bounding box center [348, 92] width 9 height 9
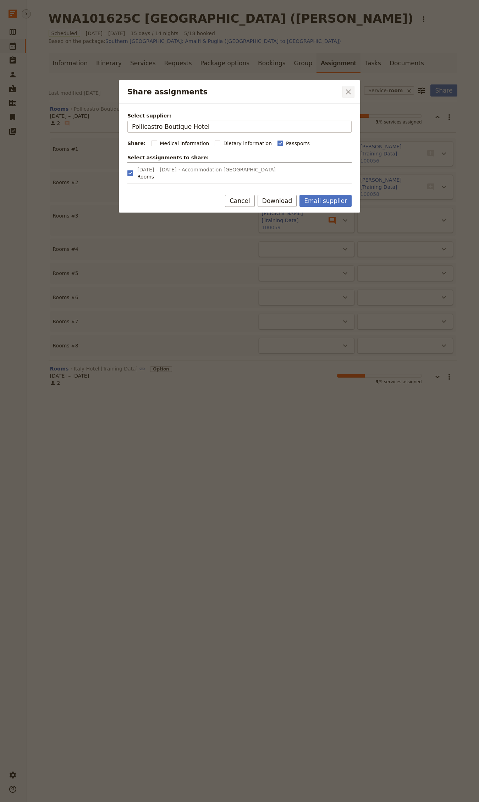
click at [349, 92] on icon "Close dialog" at bounding box center [348, 91] width 5 height 5
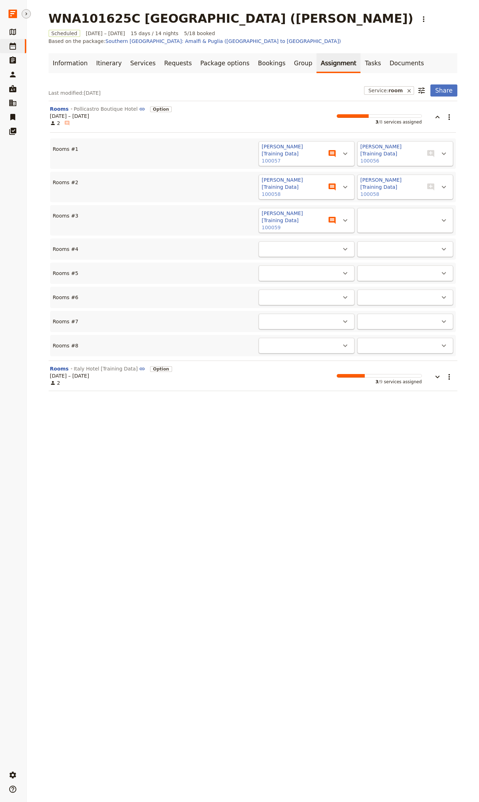
click at [279, 222] on div "[PERSON_NAME] [Training Data] 100059" at bounding box center [293, 220] width 64 height 23
click at [272, 224] on button "100059" at bounding box center [271, 227] width 19 height 7
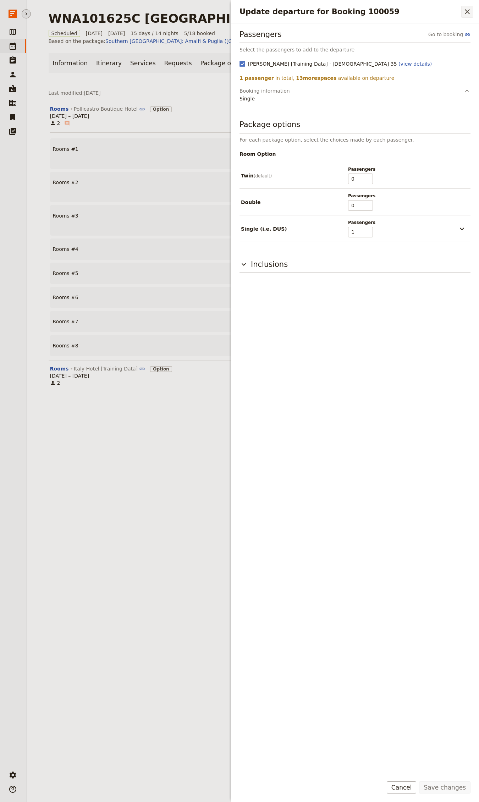
click at [469, 14] on icon "Close drawer" at bounding box center [467, 11] width 9 height 9
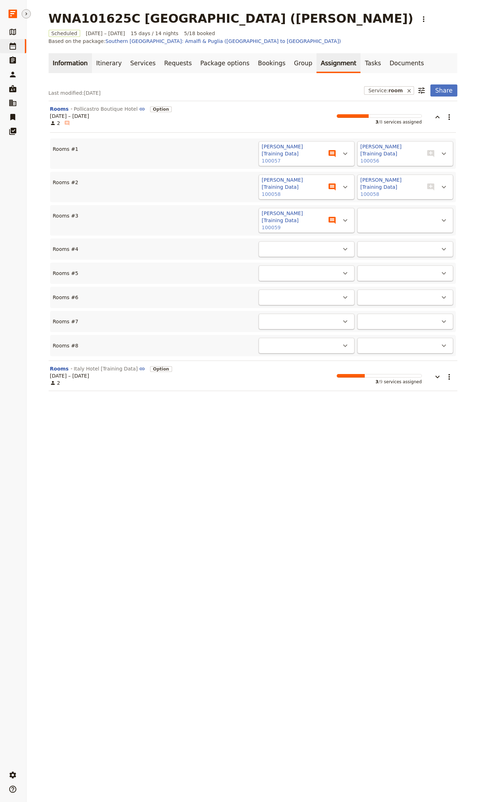
click at [60, 53] on link "Information" at bounding box center [70, 63] width 43 height 20
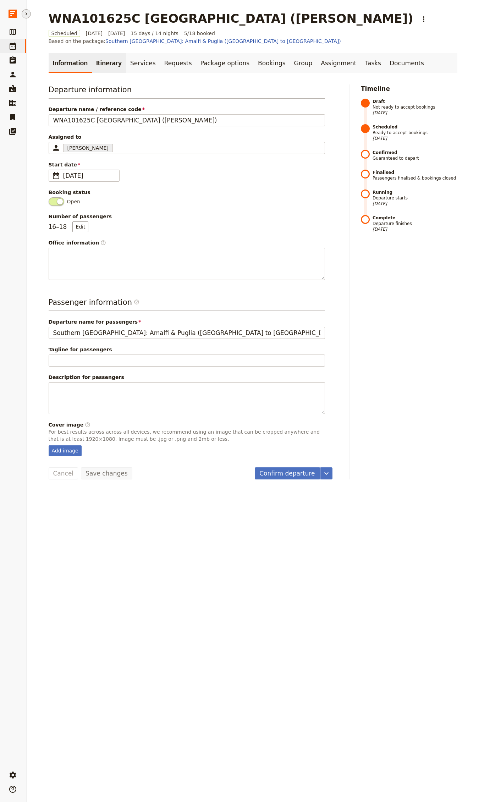
click at [102, 53] on link "Itinerary" at bounding box center [109, 63] width 34 height 20
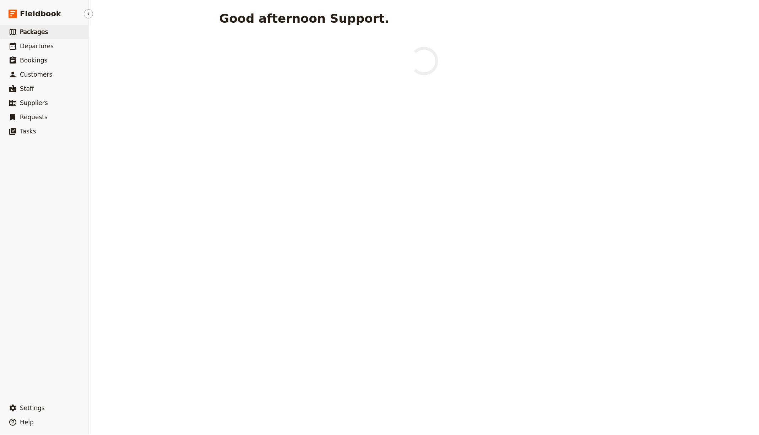
click at [44, 38] on link "​ Packages" at bounding box center [44, 32] width 88 height 14
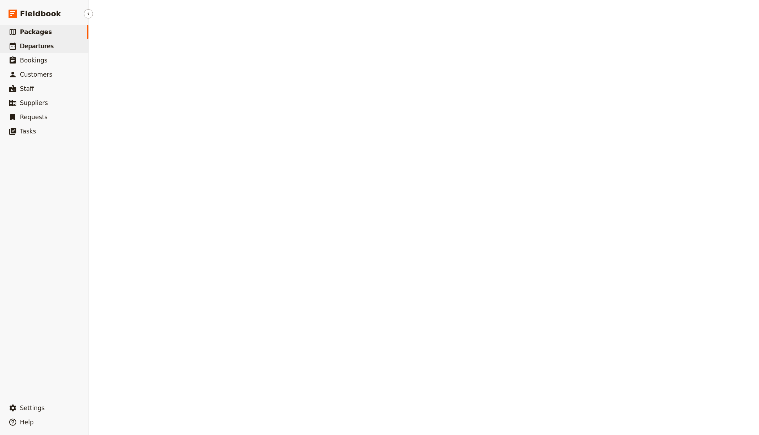
click at [44, 45] on span "Departures" at bounding box center [37, 46] width 34 height 7
select select "CREATED_AT"
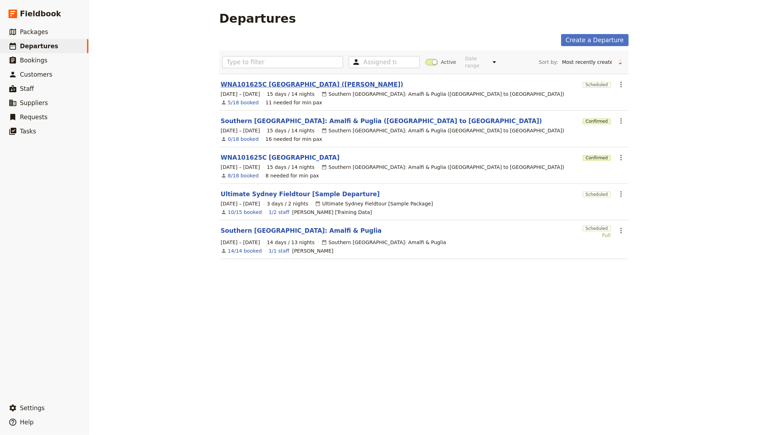
click at [290, 83] on link "WNA101625C [GEOGRAPHIC_DATA] ([PERSON_NAME])" at bounding box center [312, 84] width 182 height 9
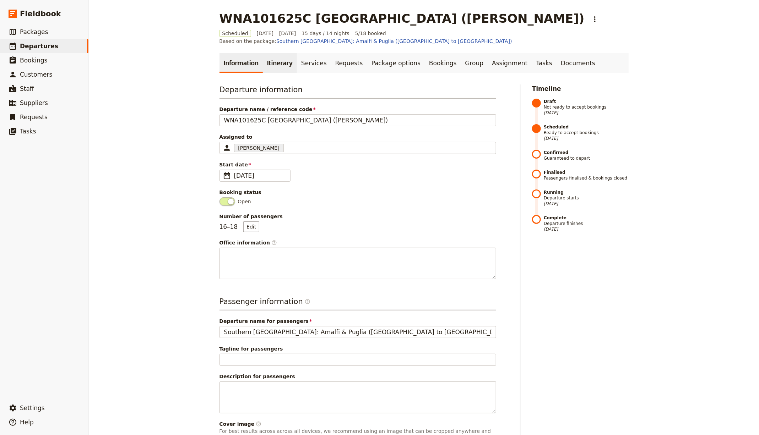
click at [274, 57] on link "Itinerary" at bounding box center [280, 63] width 34 height 20
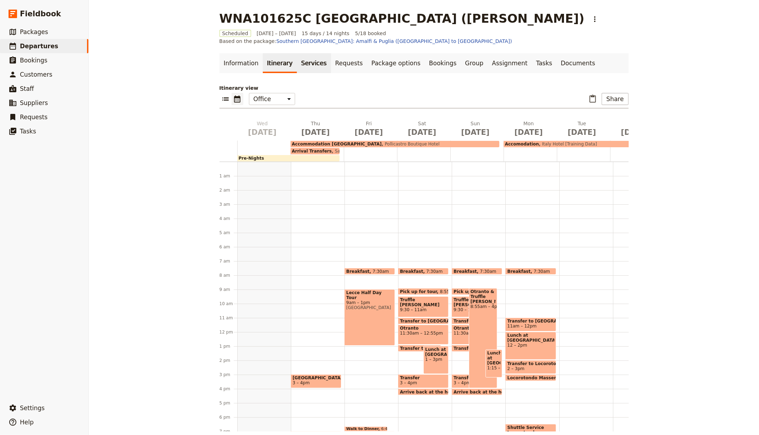
scroll to position [84, 0]
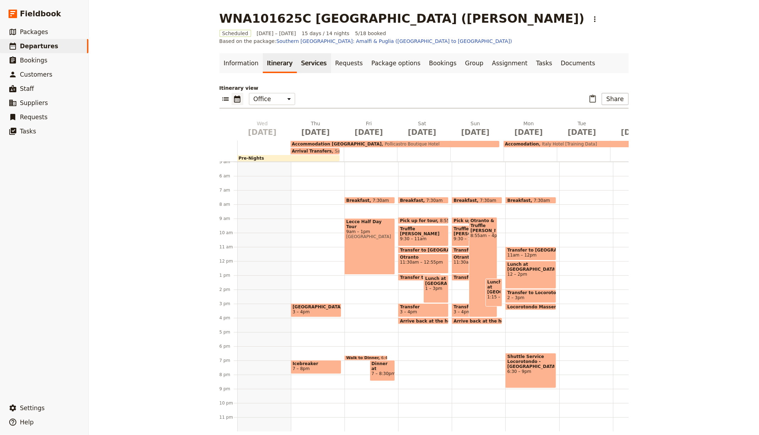
click at [308, 56] on link "Services" at bounding box center [314, 63] width 34 height 20
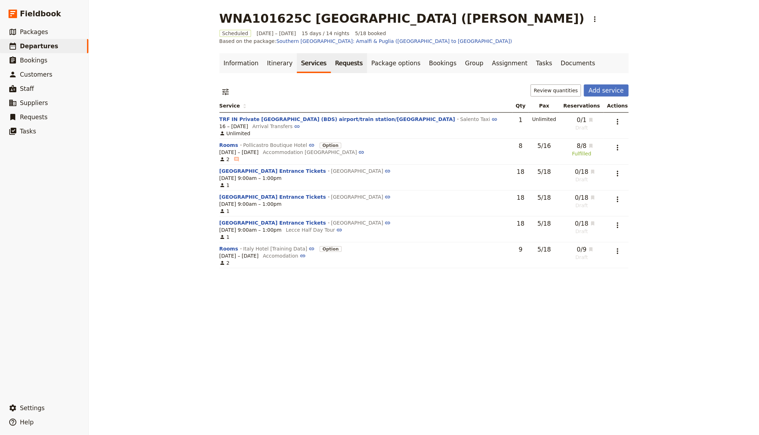
click at [331, 53] on link "Requests" at bounding box center [349, 63] width 36 height 20
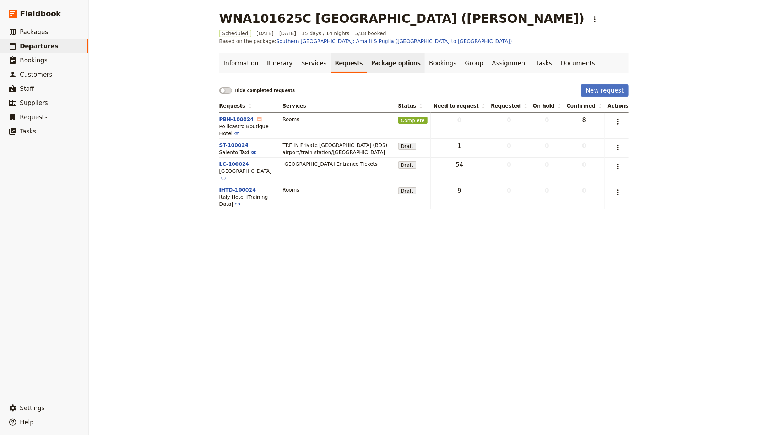
click at [368, 57] on link "Package options" at bounding box center [396, 63] width 58 height 20
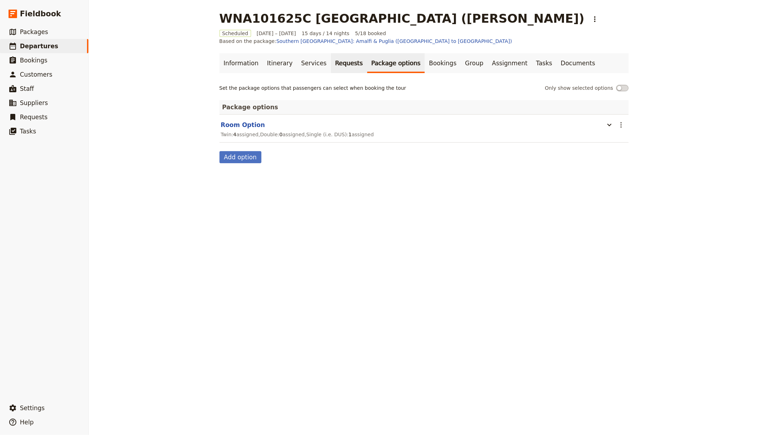
click at [332, 56] on link "Requests" at bounding box center [349, 63] width 36 height 20
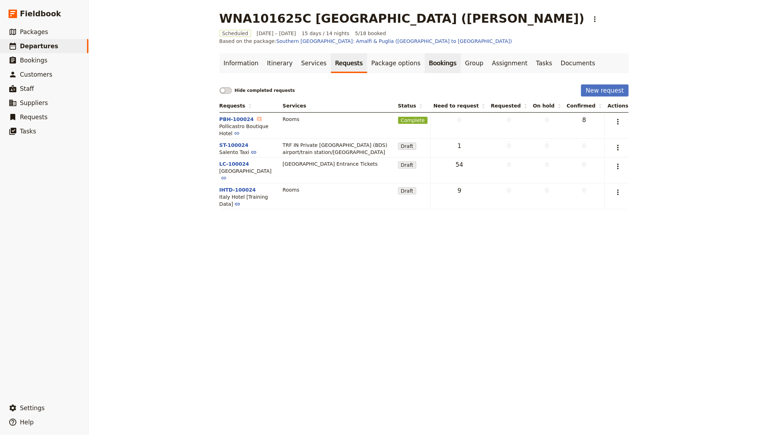
click at [425, 54] on link "Bookings" at bounding box center [443, 63] width 36 height 20
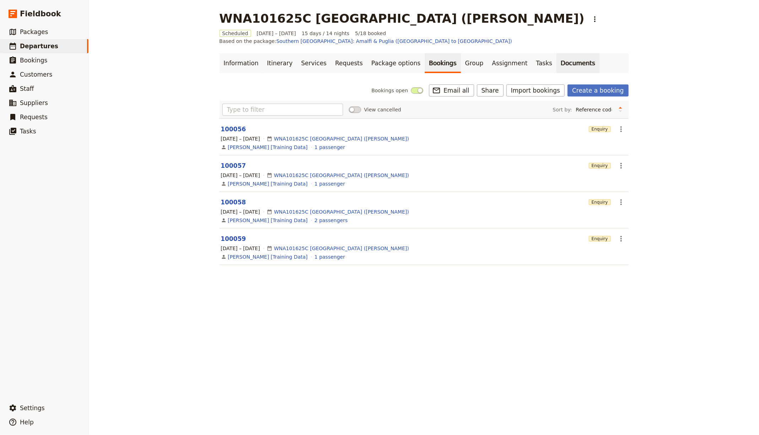
click at [556, 53] on link "Documents" at bounding box center [577, 63] width 43 height 20
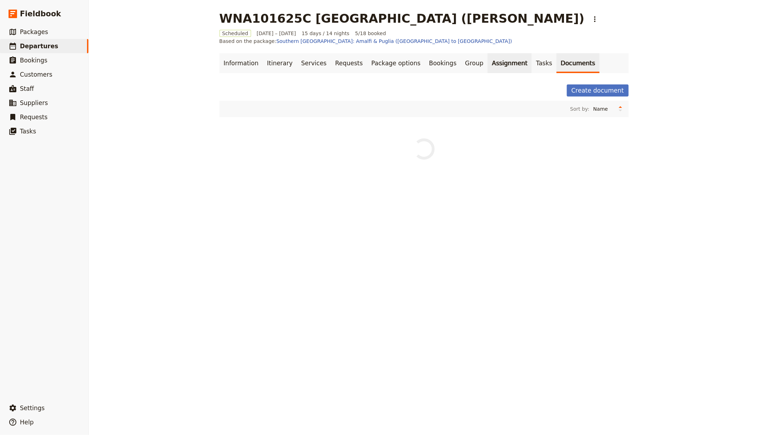
click at [487, 53] on link "Assignment" at bounding box center [509, 63] width 44 height 20
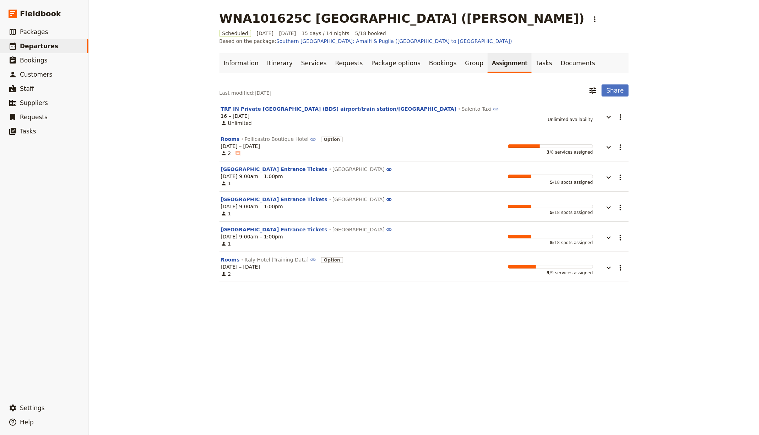
click at [583, 85] on div "Last modified: 10 Sep 2025 ​ Share" at bounding box center [423, 91] width 409 height 12
click at [592, 86] on icon "Filter reservations" at bounding box center [592, 90] width 9 height 9
click at [576, 111] on input "text" at bounding box center [557, 113] width 71 height 11
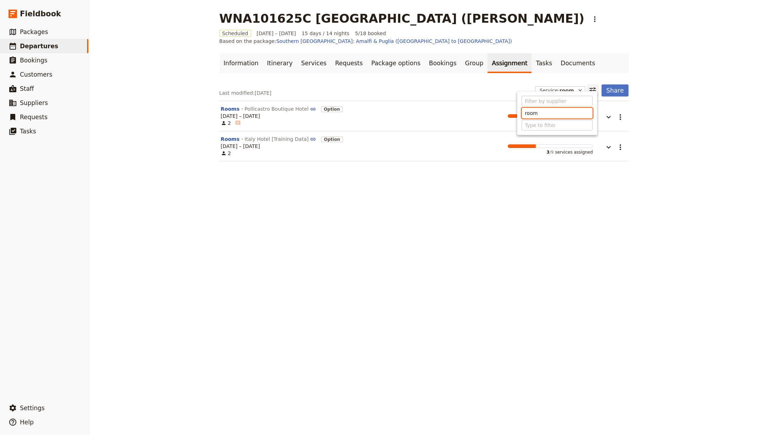
type input "room"
click at [358, 239] on div "WNA101625C [GEOGRAPHIC_DATA] ([PERSON_NAME]) ​ Scheduled [DATE] – [DATE] 15 day…" at bounding box center [424, 217] width 670 height 435
click at [608, 143] on icon "button" at bounding box center [608, 147] width 9 height 9
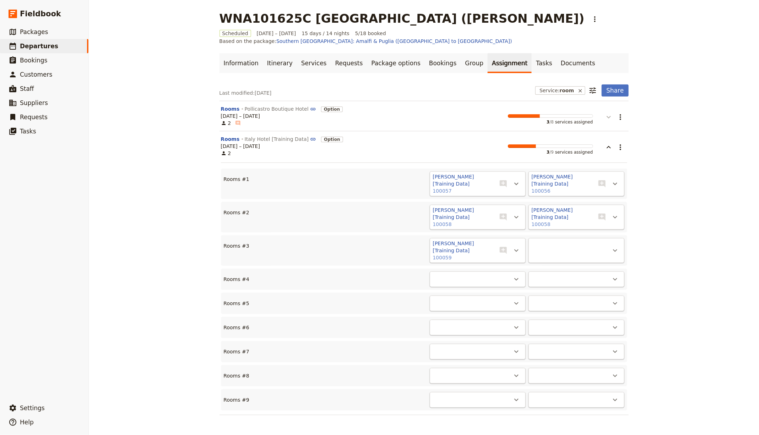
click at [601, 106] on button "button" at bounding box center [603, 113] width 21 height 16
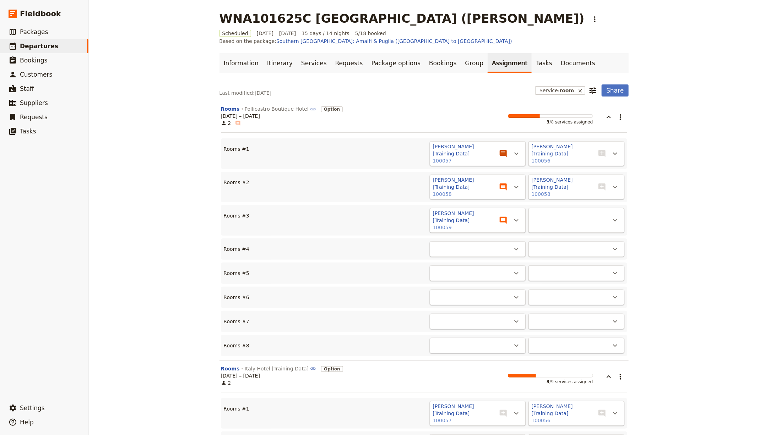
click at [503, 150] on icon "View notes" at bounding box center [503, 153] width 7 height 7
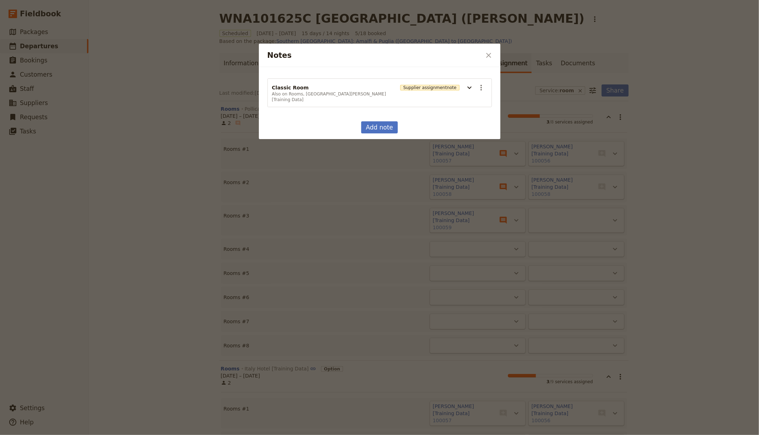
click at [483, 56] on button "​" at bounding box center [489, 55] width 12 height 12
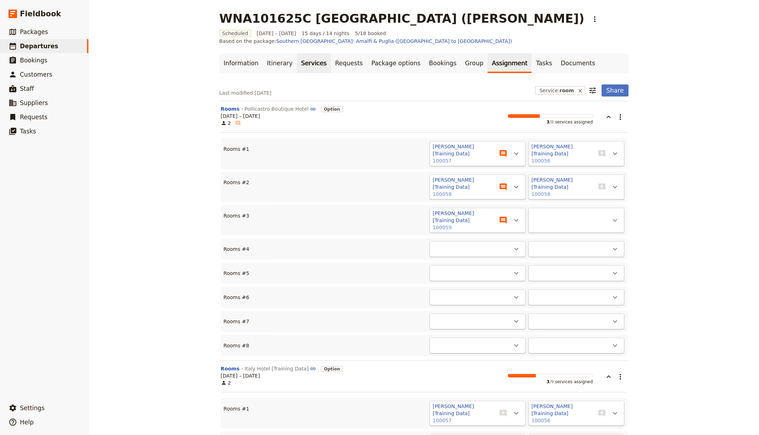
click at [297, 53] on link "Services" at bounding box center [314, 63] width 34 height 20
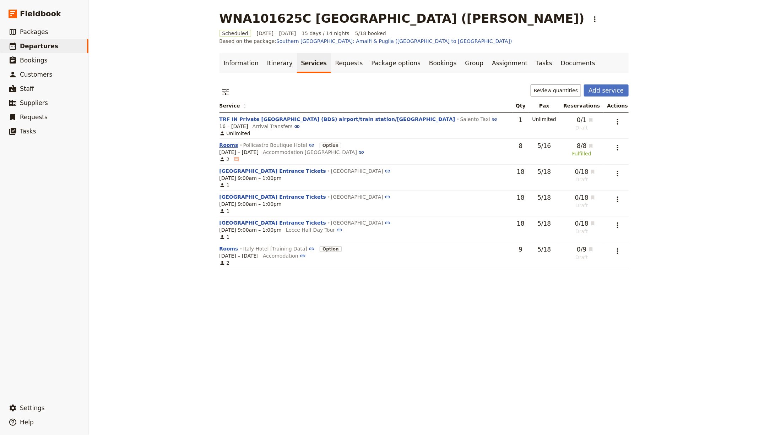
click at [220, 142] on button "Rooms" at bounding box center [228, 145] width 19 height 7
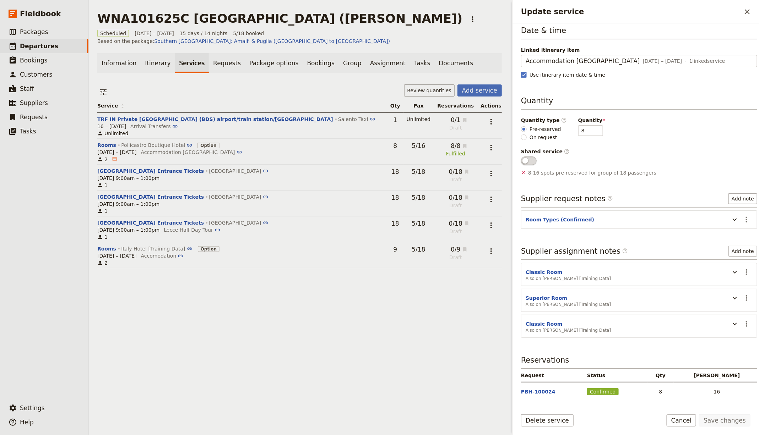
scroll to position [98, 0]
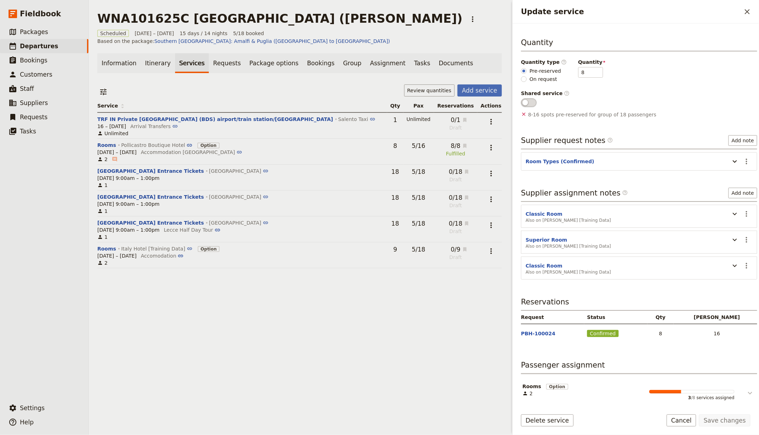
click at [734, 383] on button "Update service" at bounding box center [744, 390] width 21 height 15
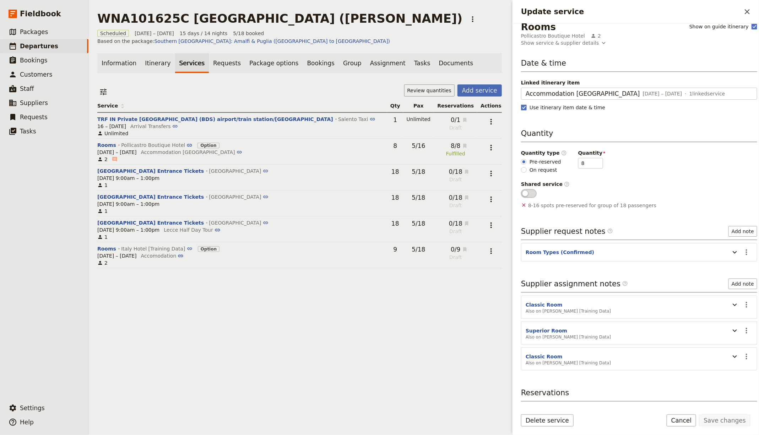
scroll to position [200, 0]
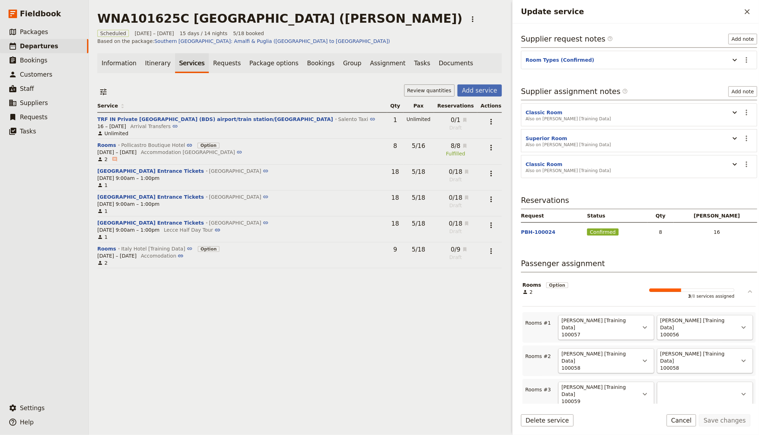
click at [746, 290] on icon "Update service" at bounding box center [750, 292] width 9 height 9
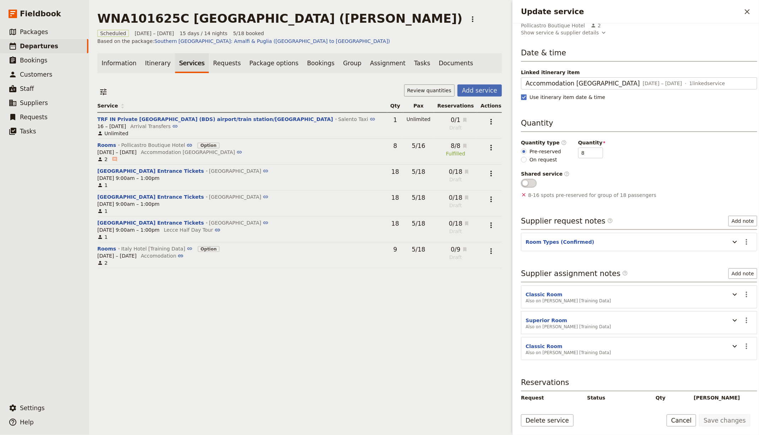
scroll to position [27, 0]
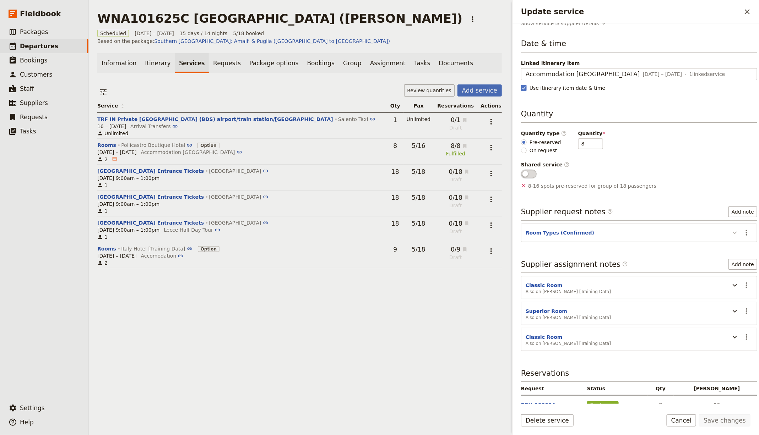
click at [730, 230] on icon "Update service" at bounding box center [734, 233] width 9 height 9
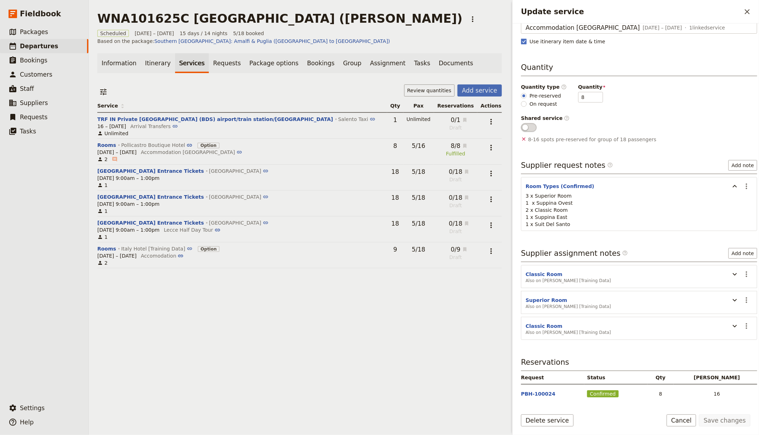
scroll to position [43, 0]
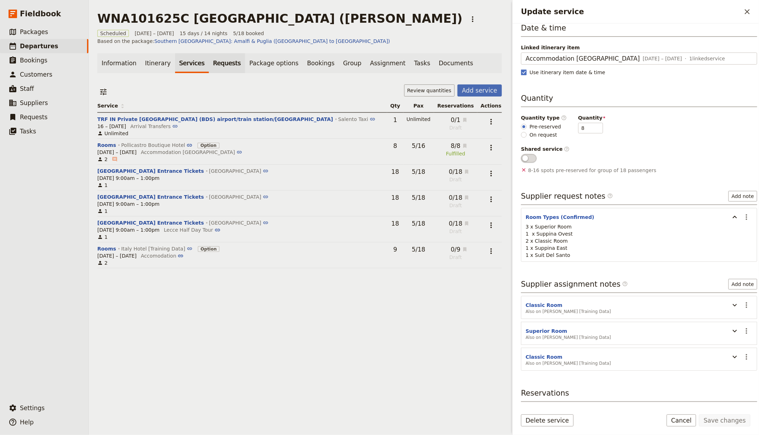
click at [209, 55] on link "Requests" at bounding box center [227, 63] width 36 height 20
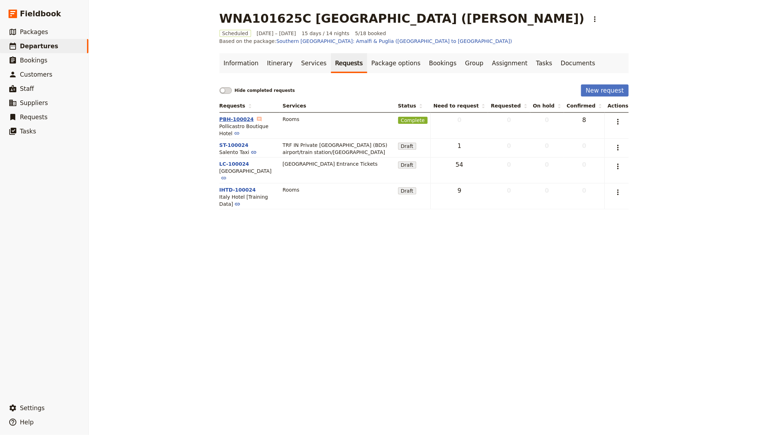
click at [220, 116] on button "PBH-100024" at bounding box center [236, 119] width 34 height 7
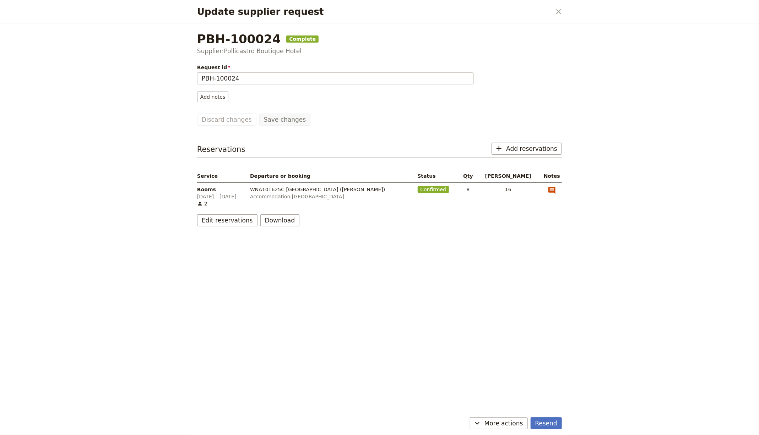
click at [549, 188] on icon "View notes" at bounding box center [551, 190] width 9 height 9
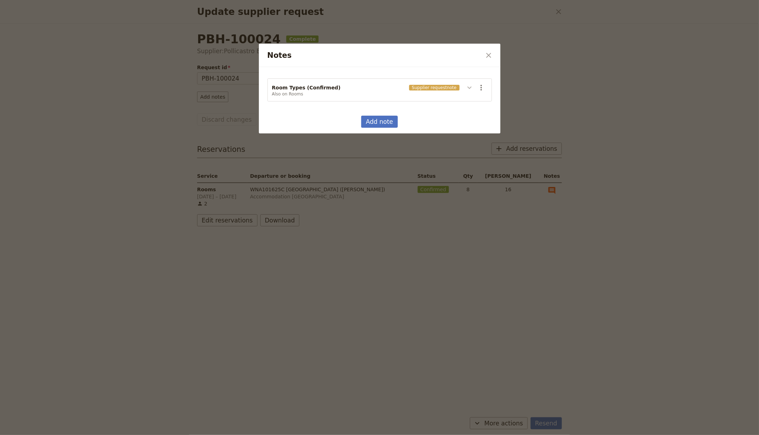
click at [473, 90] on icon "Notes" at bounding box center [469, 87] width 9 height 9
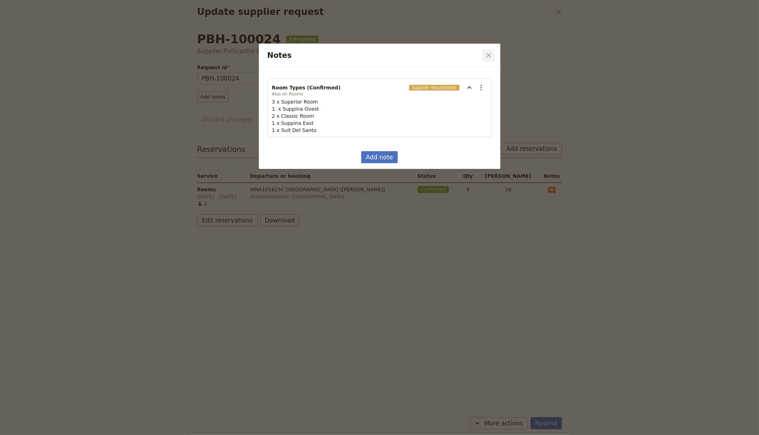
click at [490, 53] on icon "Close dialog" at bounding box center [488, 55] width 9 height 9
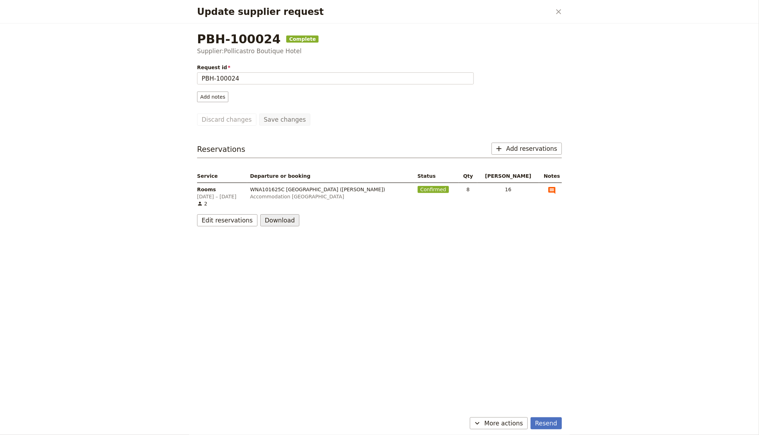
click at [277, 223] on button "Download" at bounding box center [279, 220] width 39 height 12
click at [269, 245] on span "Download pdf" at bounding box center [277, 244] width 34 height 7
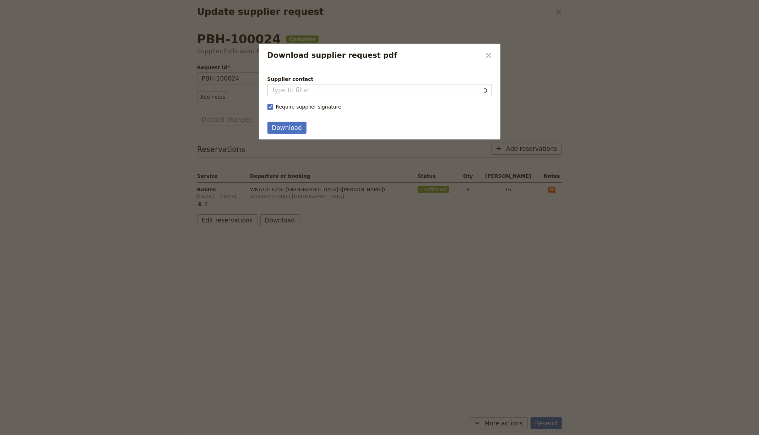
type input "Pollicastro Boutique Hotel"
click at [275, 126] on button "Download" at bounding box center [286, 128] width 39 height 12
